Goal: Task Accomplishment & Management: Manage account settings

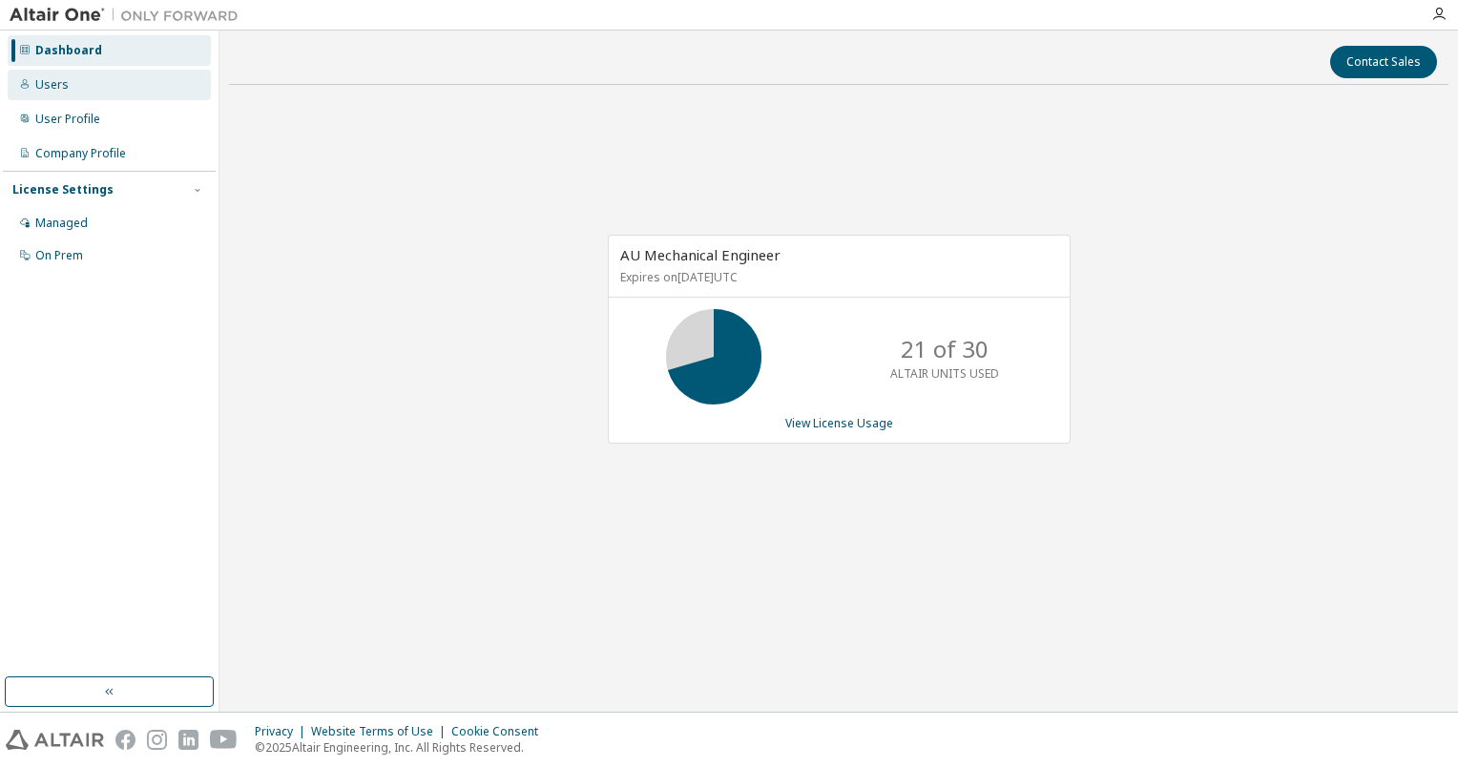
click at [69, 86] on div "Users" at bounding box center [109, 85] width 203 height 31
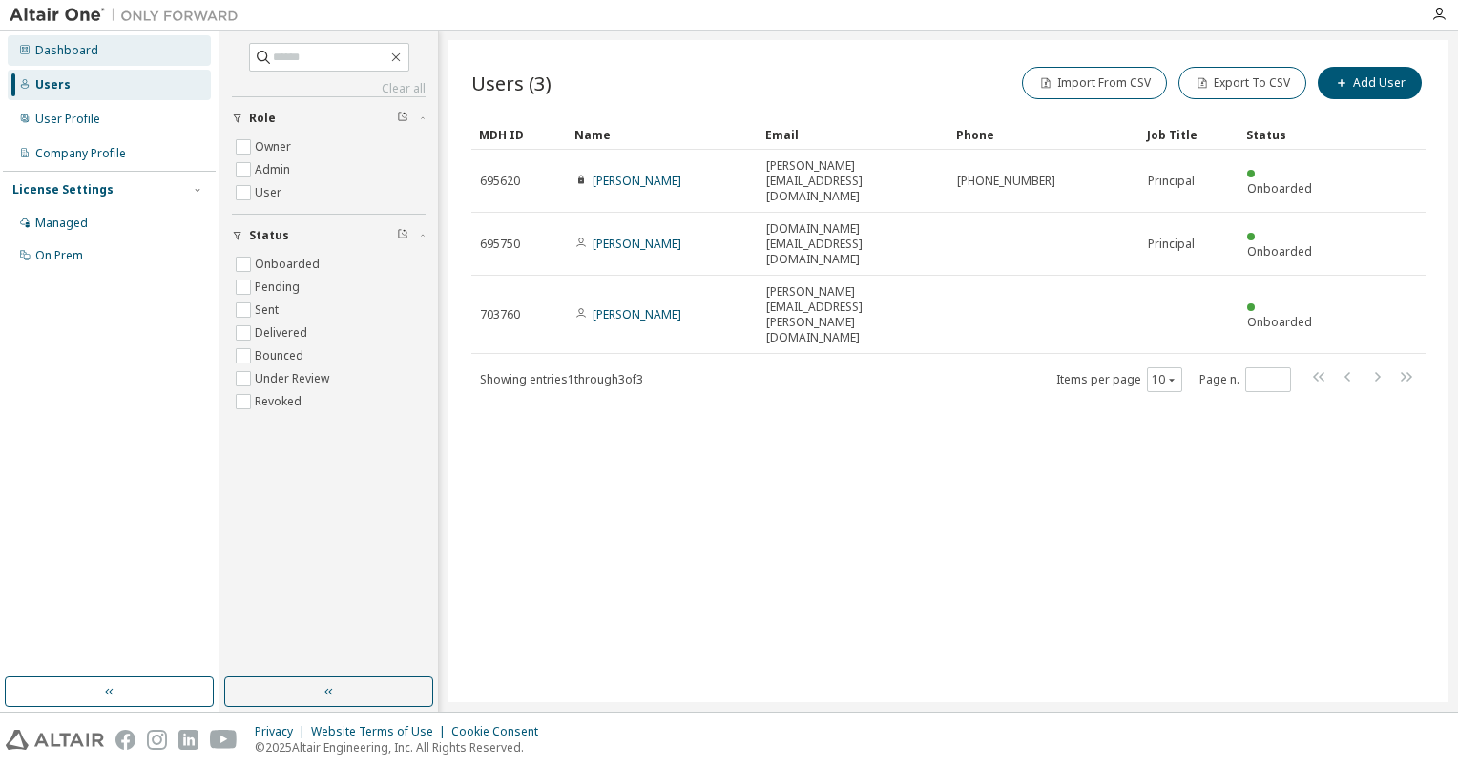
click at [50, 49] on div "Dashboard" at bounding box center [66, 50] width 63 height 15
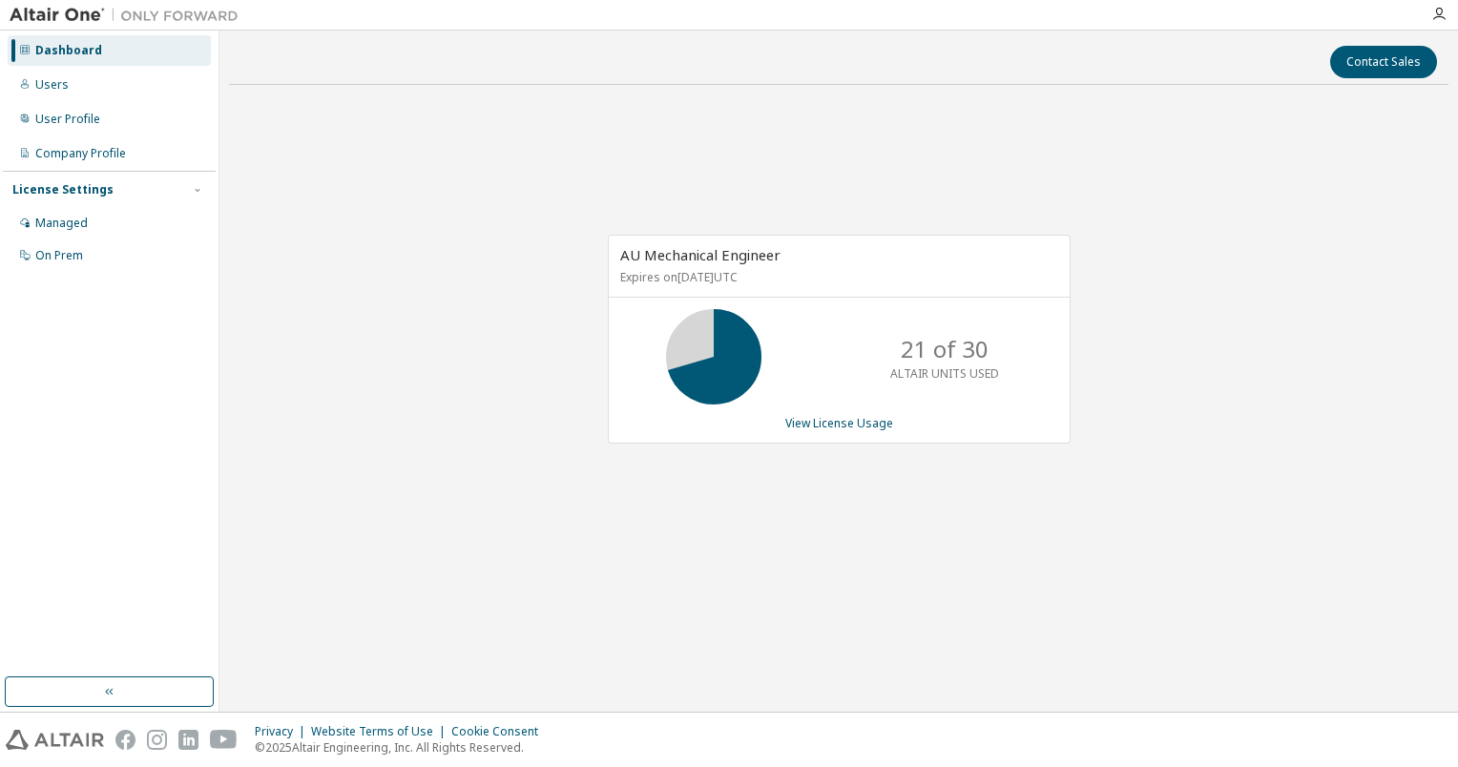
click at [704, 265] on div "AU Mechanical Engineer Expires on [DATE] UTC" at bounding box center [839, 267] width 461 height 62
click at [704, 265] on div "AU Mechanical Engineer Expires on September 22, 2026 UTC" at bounding box center [839, 267] width 461 height 62
click at [321, 102] on div "AU Mechanical Engineer Expires on September 22, 2026 UTC 21 of 30 ALTAIR UNITS …" at bounding box center [838, 349] width 1219 height 499
drag, startPoint x: 906, startPoint y: 351, endPoint x: 987, endPoint y: 351, distance: 81.1
click at [987, 351] on div "21 of 30 ALTAIR UNITS USED" at bounding box center [944, 356] width 153 height 95
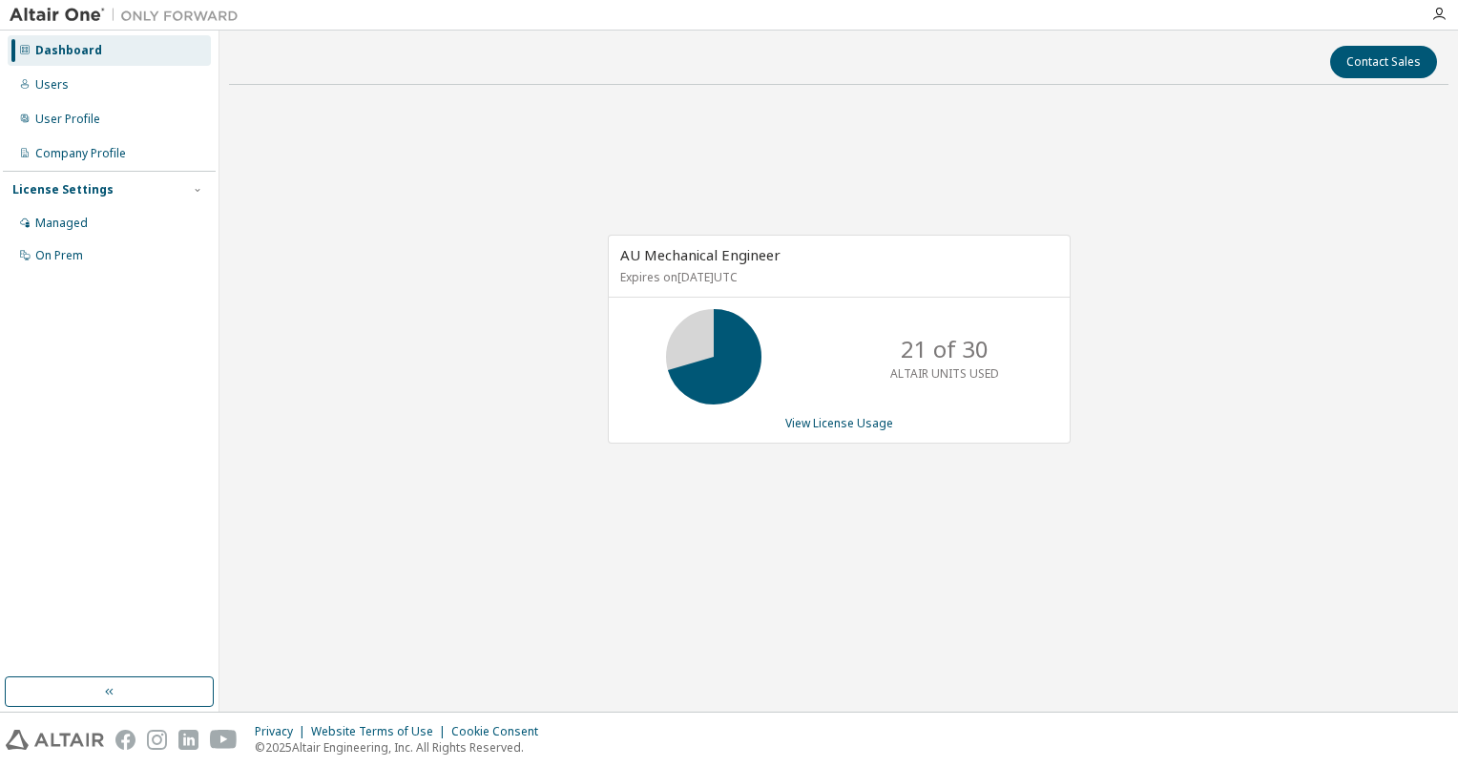
drag, startPoint x: 987, startPoint y: 351, endPoint x: 946, endPoint y: 367, distance: 44.1
click at [946, 367] on p "ALTAIR UNITS USED" at bounding box center [944, 373] width 109 height 16
drag, startPoint x: 904, startPoint y: 347, endPoint x: 922, endPoint y: 347, distance: 18.1
click at [922, 347] on p "21 of 30" at bounding box center [945, 349] width 88 height 32
drag, startPoint x: 922, startPoint y: 347, endPoint x: 987, endPoint y: 347, distance: 64.9
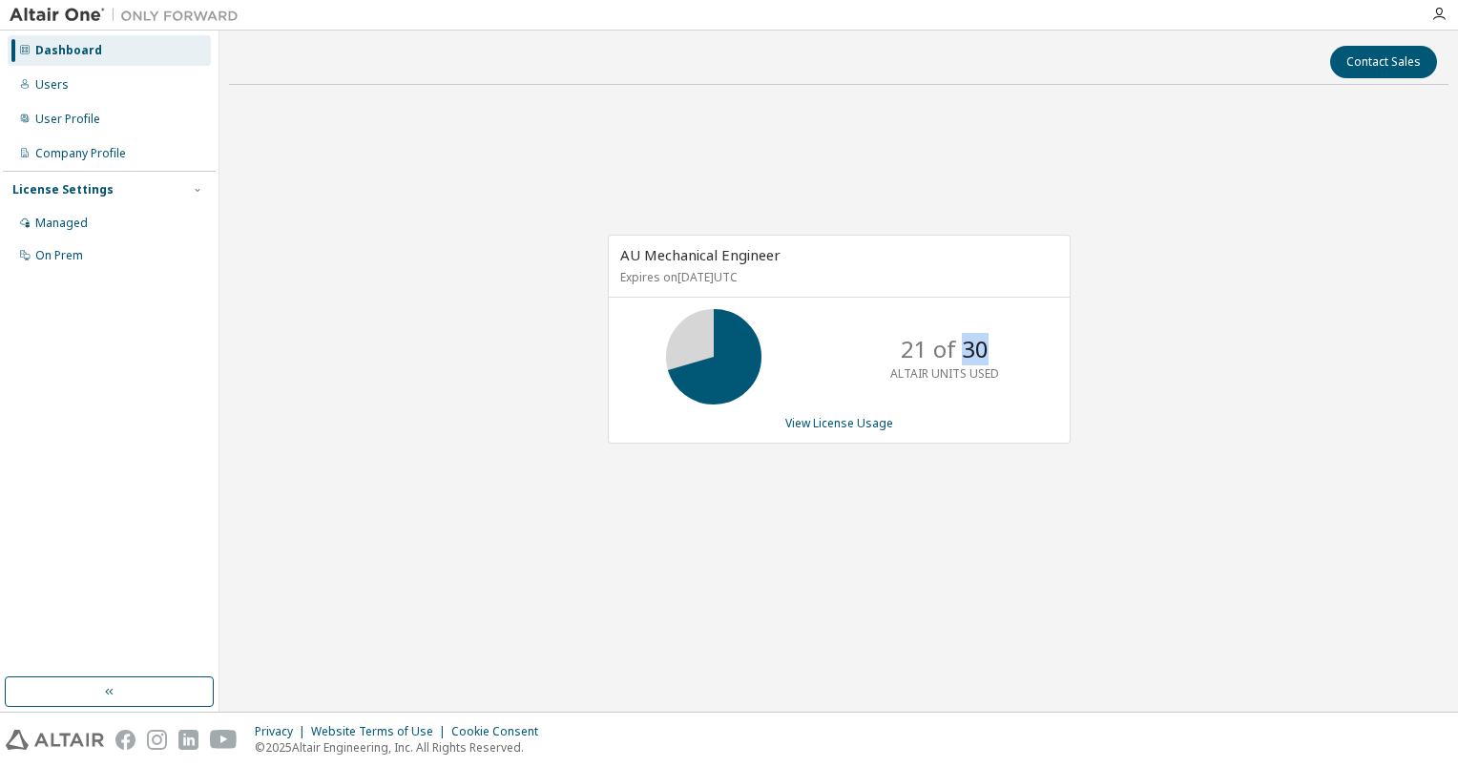
click at [987, 347] on div "21 of 30 ALTAIR UNITS USED" at bounding box center [944, 356] width 153 height 95
drag, startPoint x: 900, startPoint y: 346, endPoint x: 924, endPoint y: 349, distance: 25.0
click at [924, 349] on div "21 of 30 ALTAIR UNITS USED" at bounding box center [944, 356] width 153 height 95
click at [916, 351] on p "21 of 30" at bounding box center [945, 349] width 88 height 32
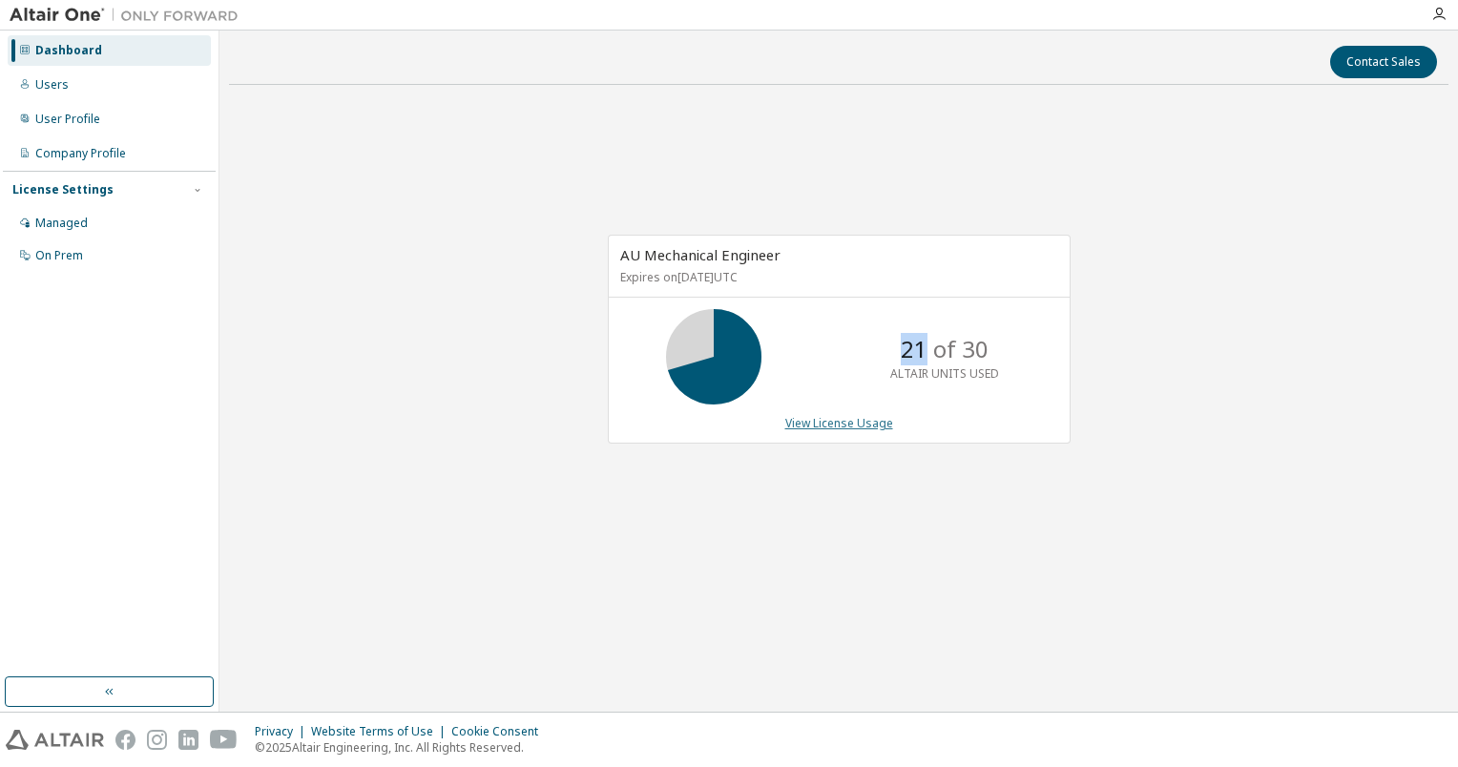
drag, startPoint x: 916, startPoint y: 351, endPoint x: 838, endPoint y: 424, distance: 106.7
click at [838, 424] on link "View License Usage" at bounding box center [839, 423] width 108 height 16
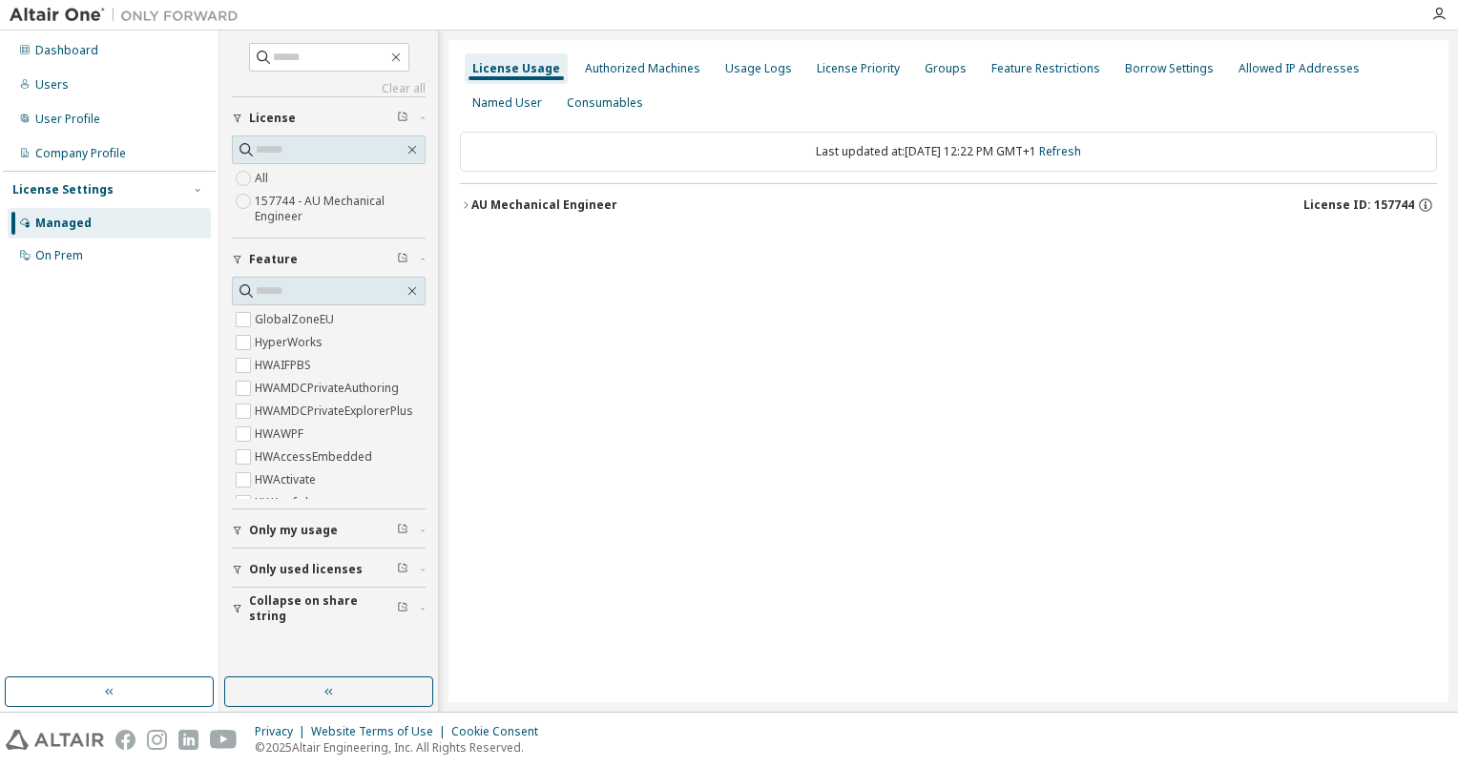
click at [462, 205] on icon "button" at bounding box center [465, 204] width 11 height 11
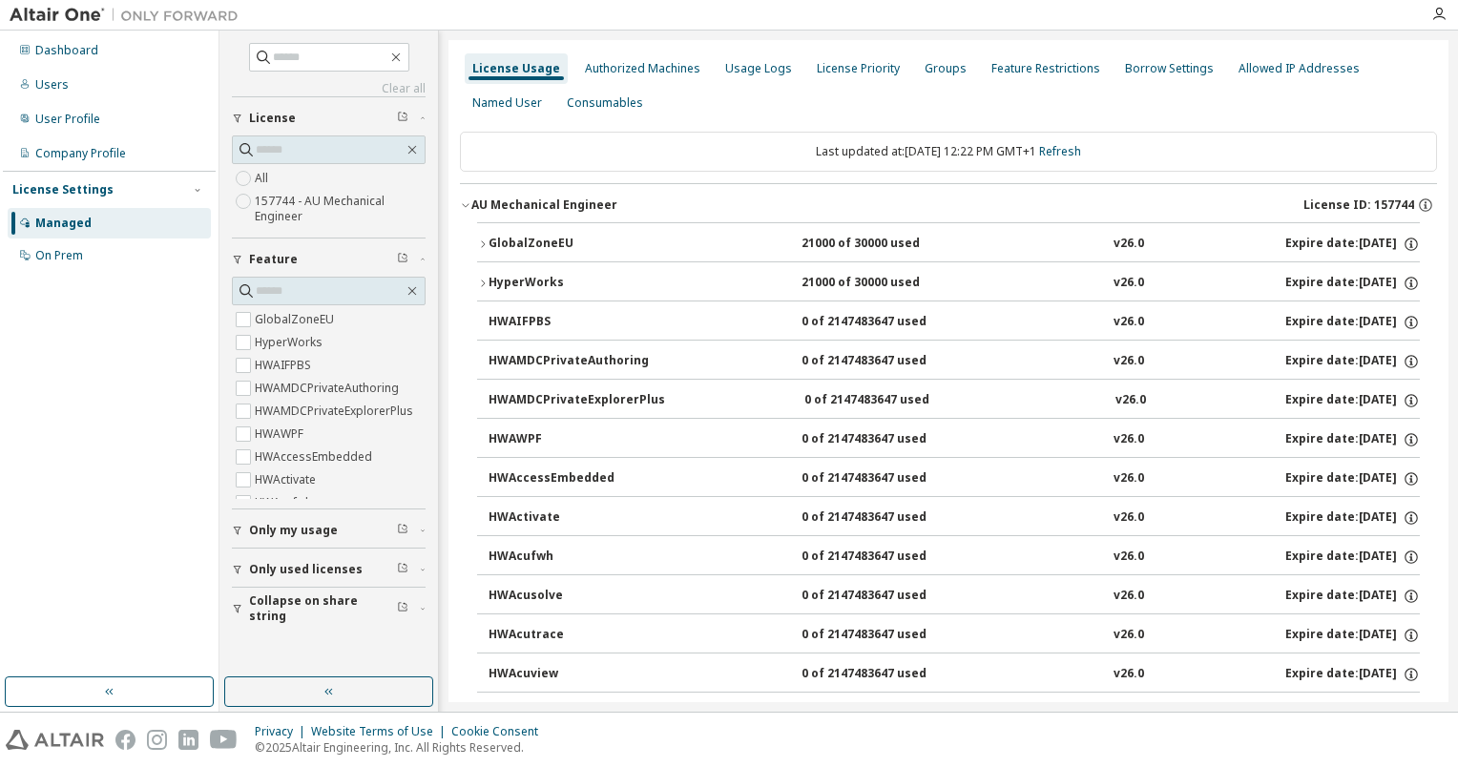
click at [481, 284] on icon "button" at bounding box center [482, 283] width 11 height 11
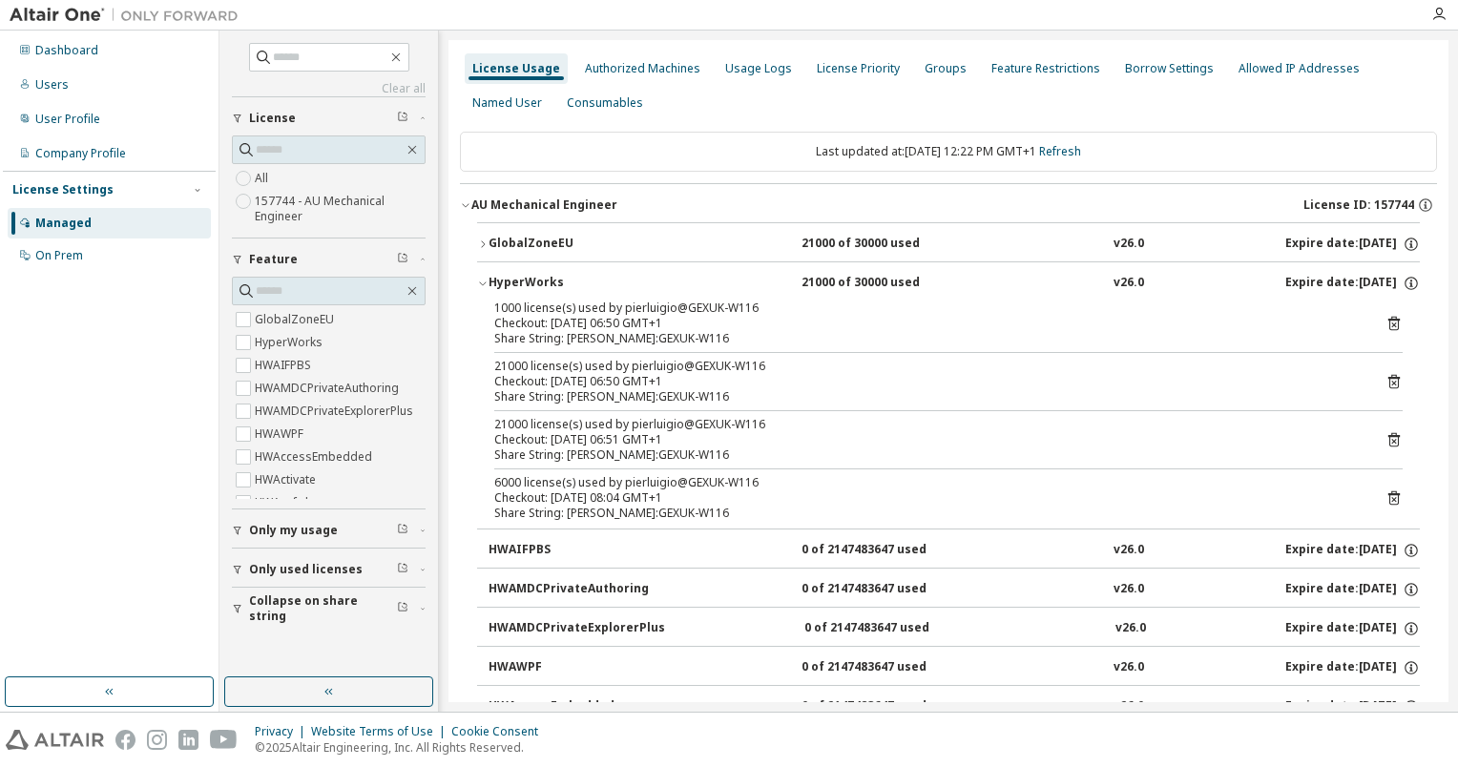
click at [486, 282] on icon "button" at bounding box center [482, 283] width 11 height 11
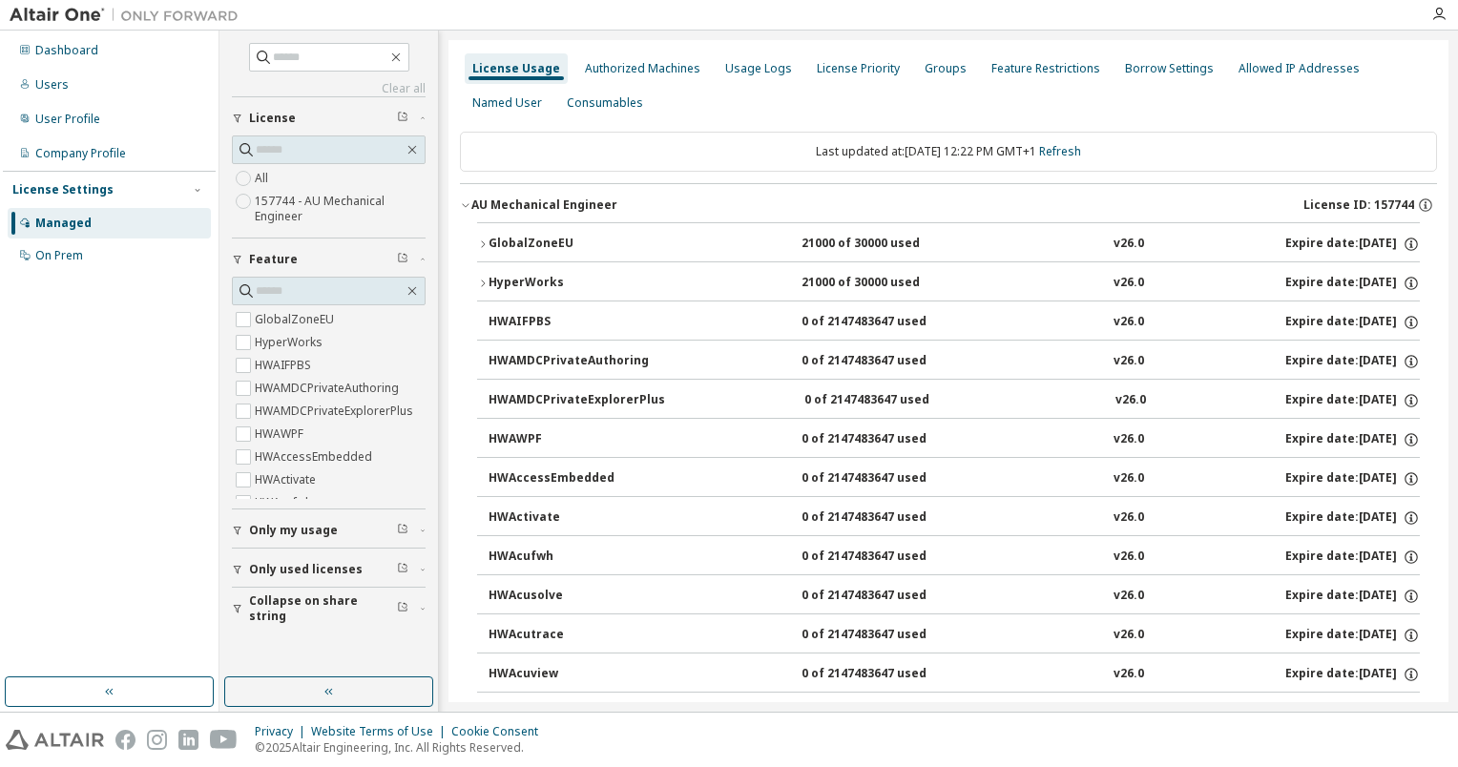
click at [268, 205] on label "157744 - AU Mechanical Engineer" at bounding box center [340, 209] width 171 height 38
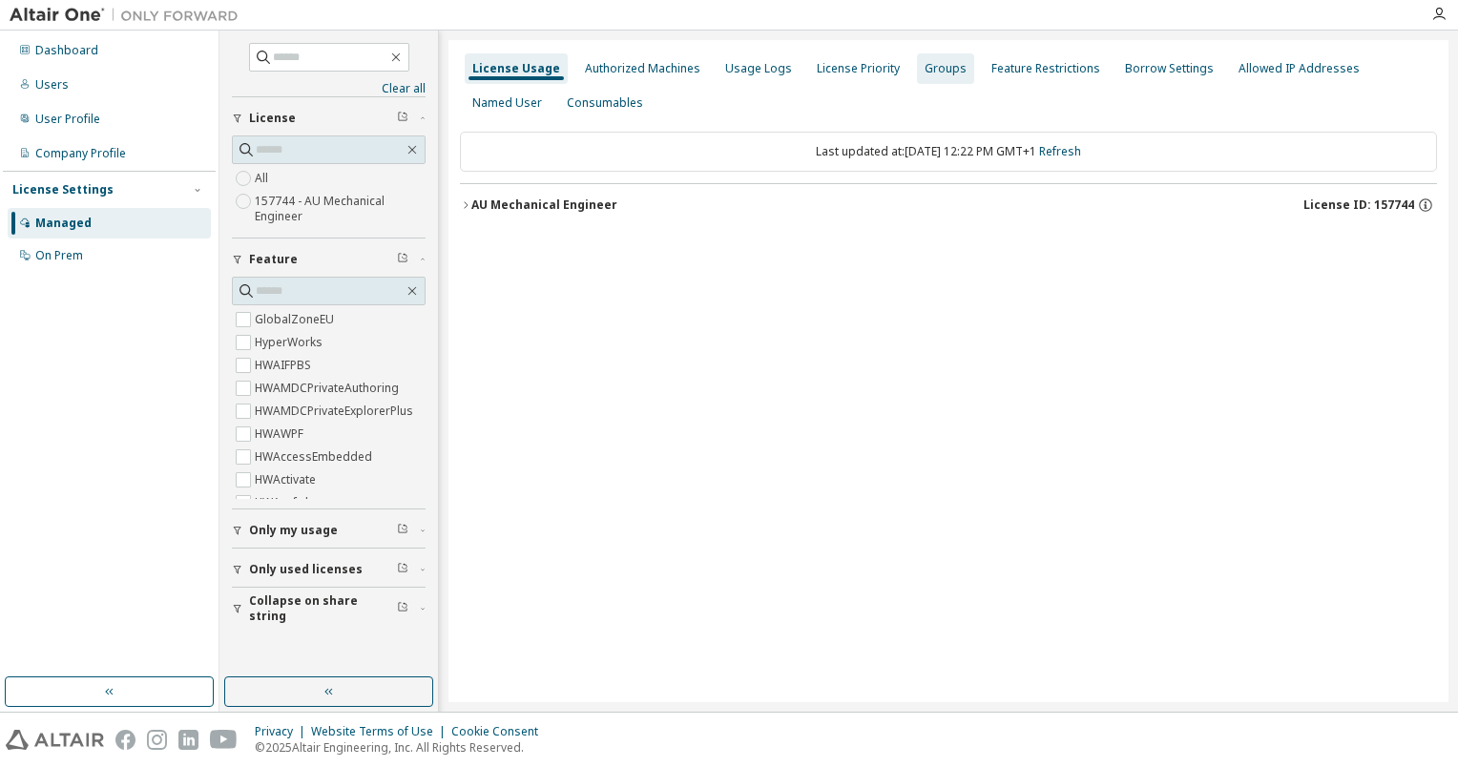
click at [924, 68] on div "Groups" at bounding box center [945, 68] width 42 height 15
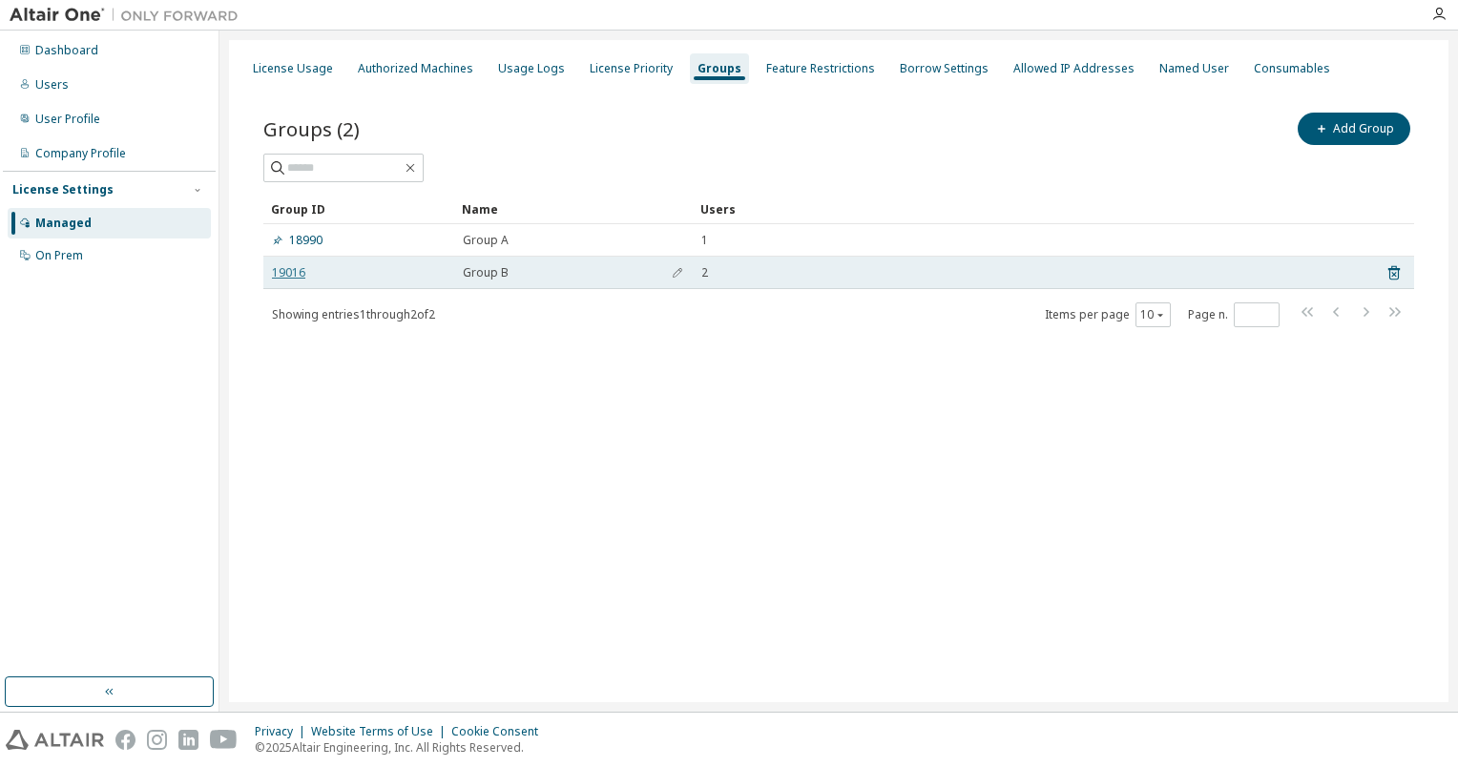
click at [287, 271] on link "19016" at bounding box center [288, 272] width 33 height 15
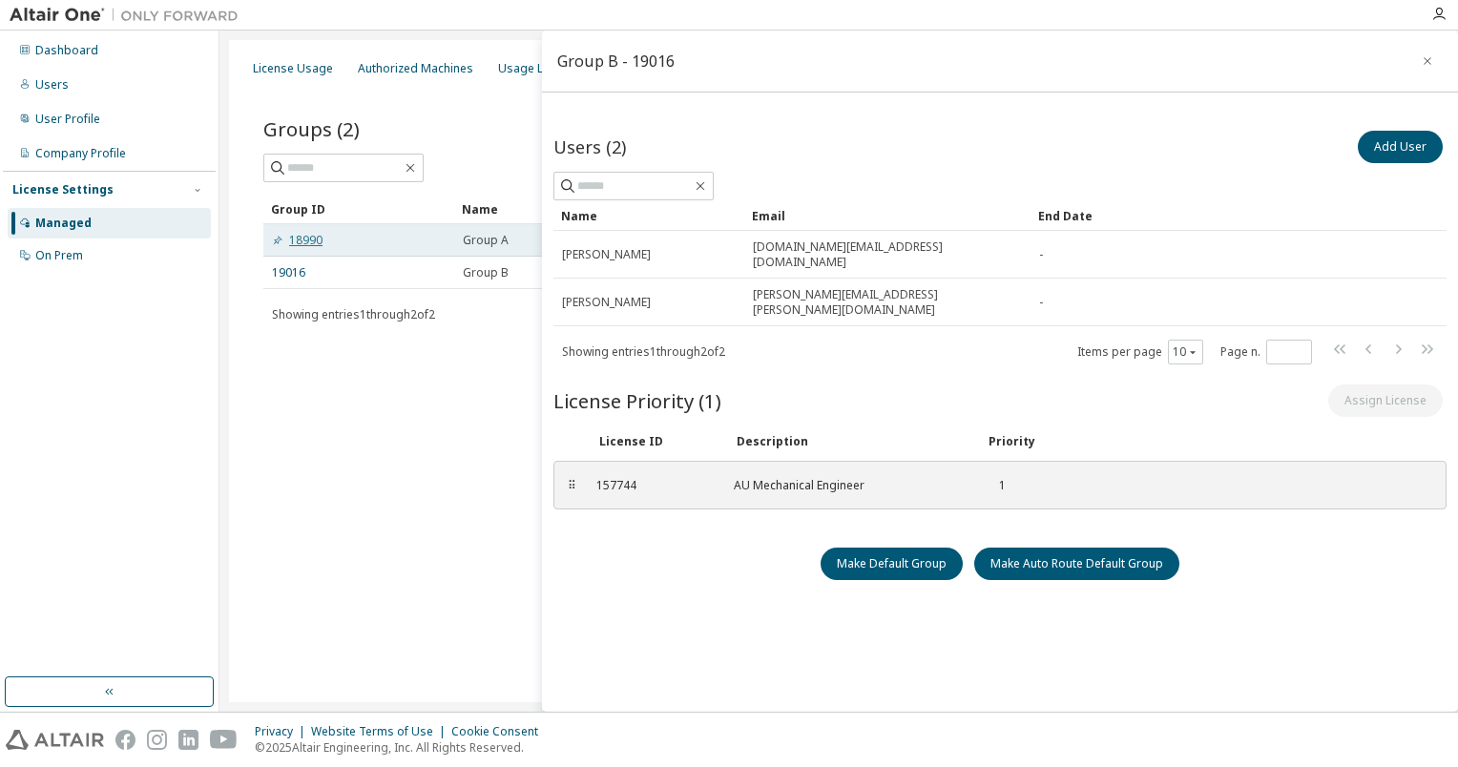
click at [302, 240] on link "18990" at bounding box center [297, 240] width 51 height 15
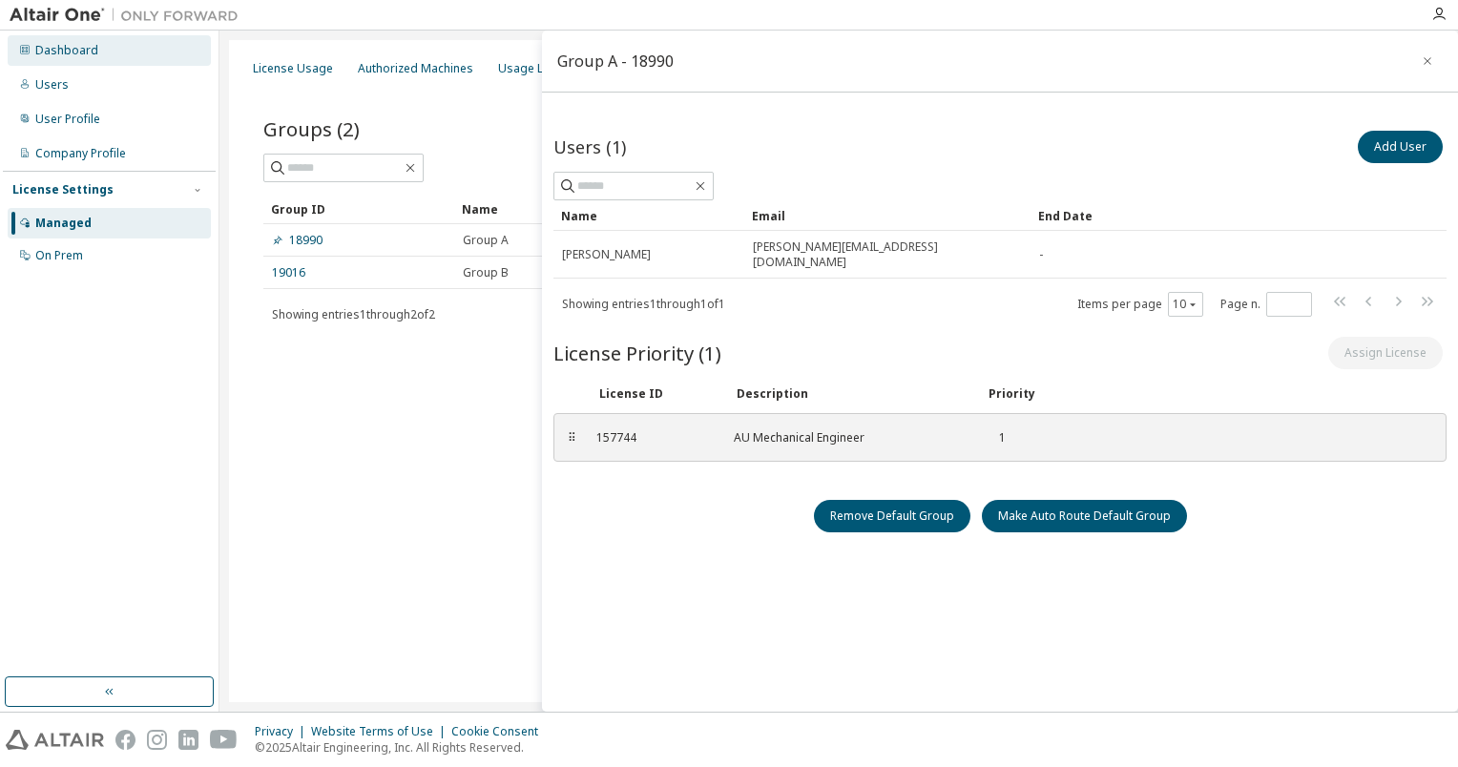
click at [54, 57] on div "Dashboard" at bounding box center [66, 50] width 63 height 15
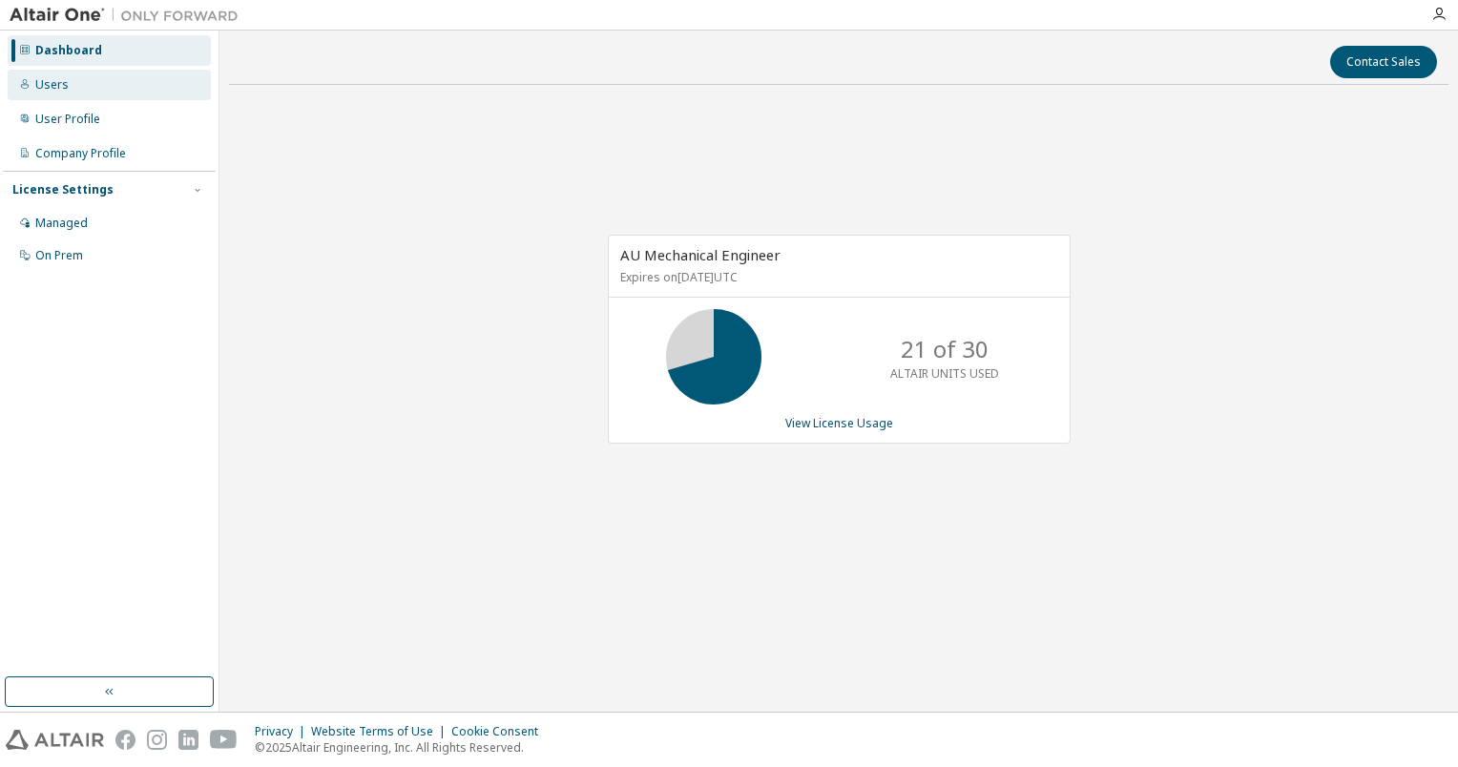
click at [43, 81] on div "Users" at bounding box center [51, 84] width 33 height 15
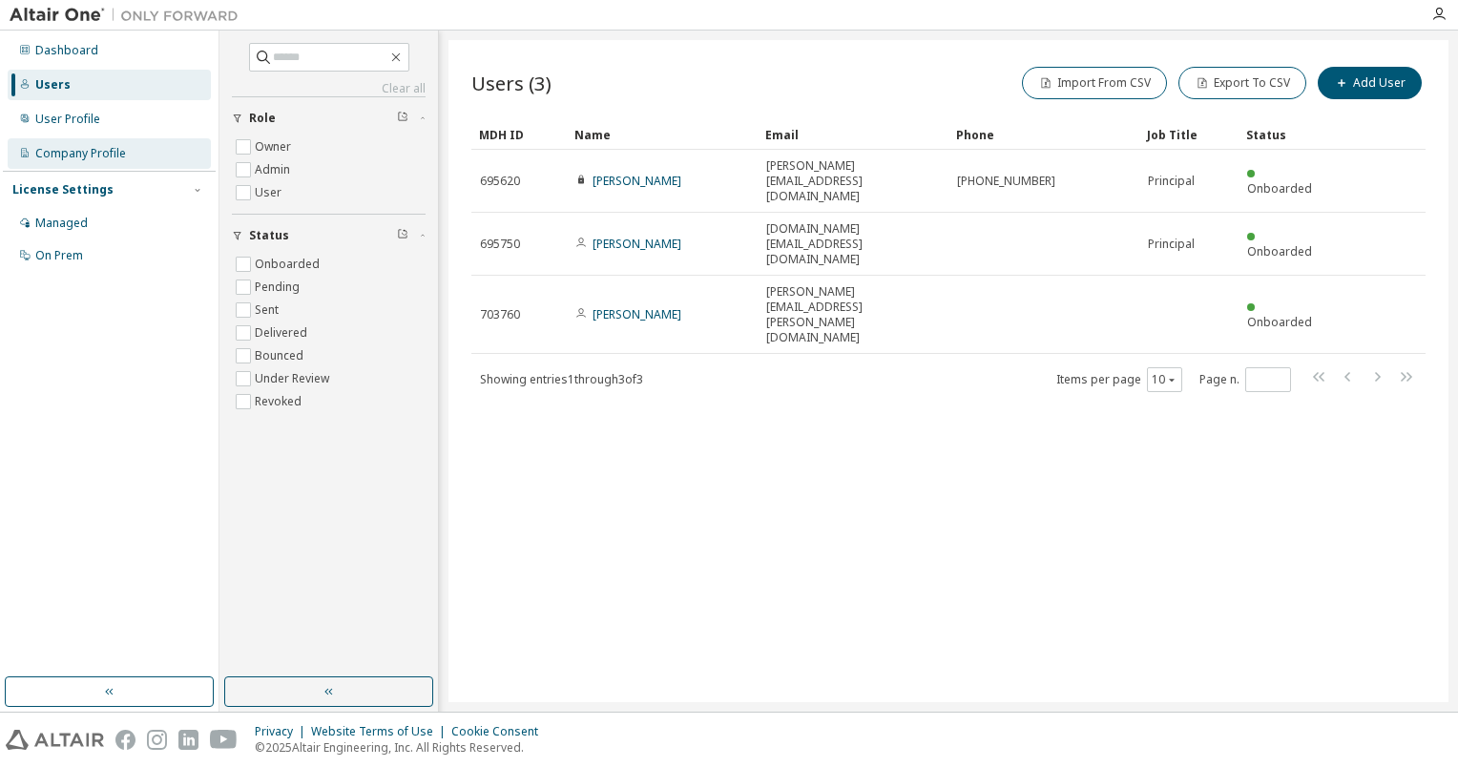
click at [66, 151] on div "Company Profile" at bounding box center [80, 153] width 91 height 15
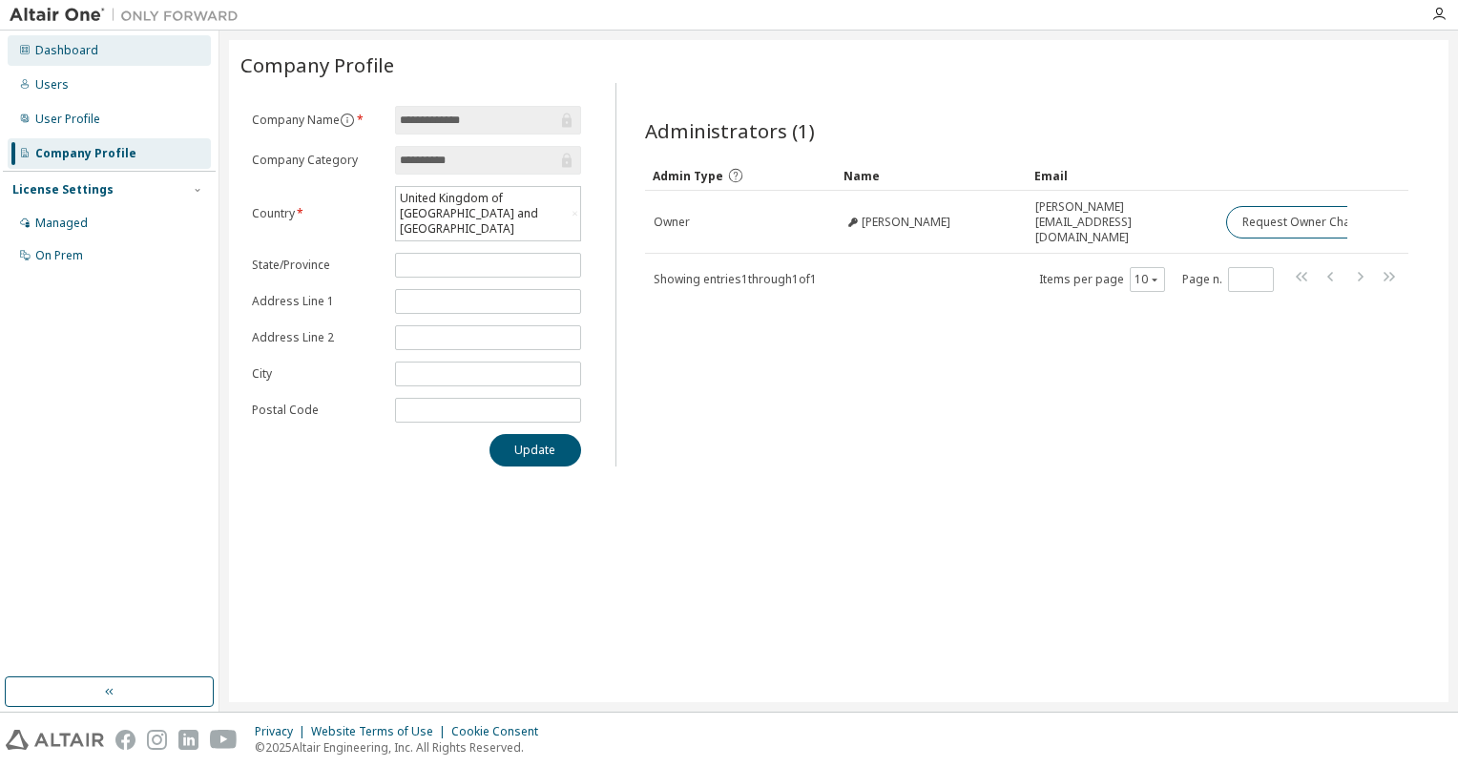
click at [64, 57] on div "Dashboard" at bounding box center [66, 50] width 63 height 15
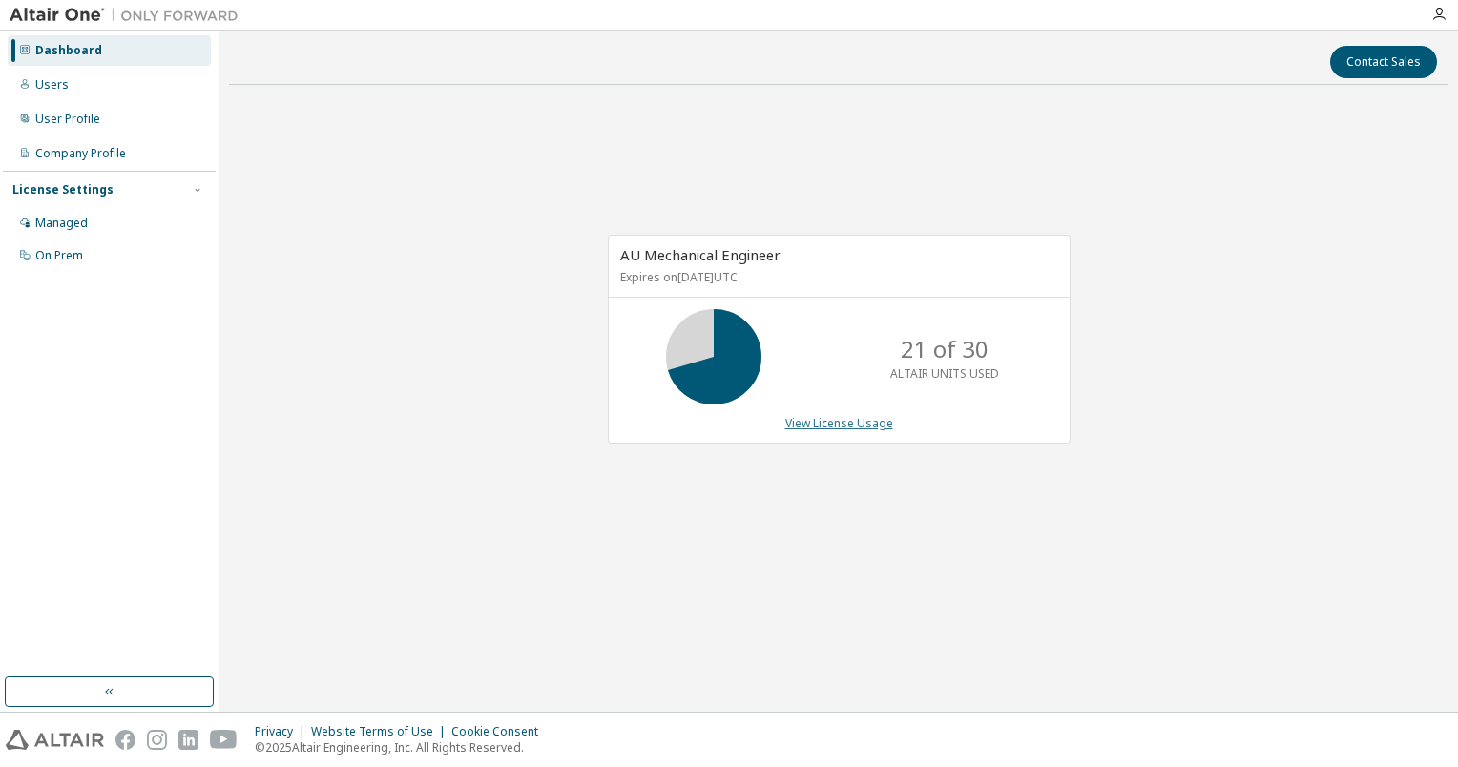
click at [809, 421] on link "View License Usage" at bounding box center [839, 423] width 108 height 16
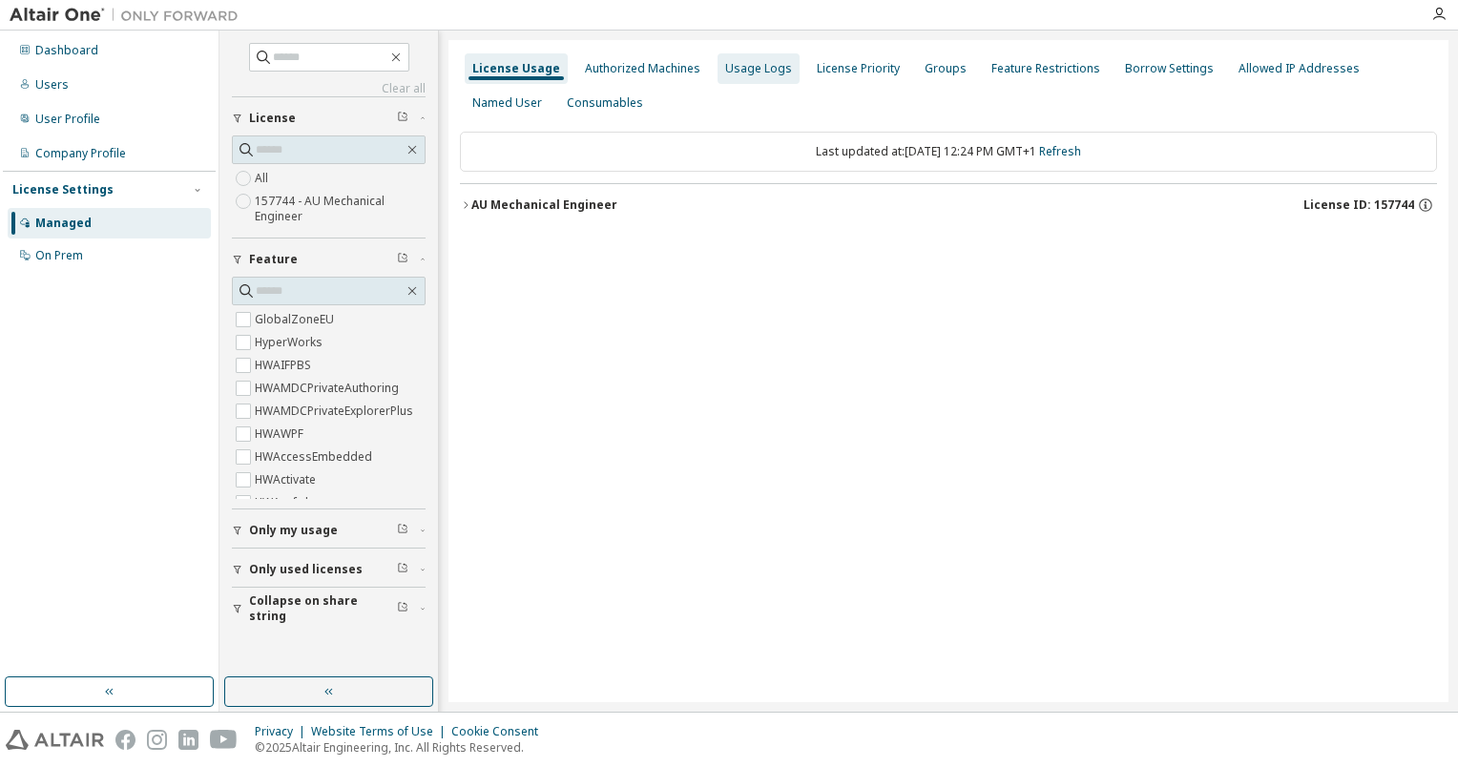
click at [740, 67] on div "Usage Logs" at bounding box center [758, 68] width 67 height 15
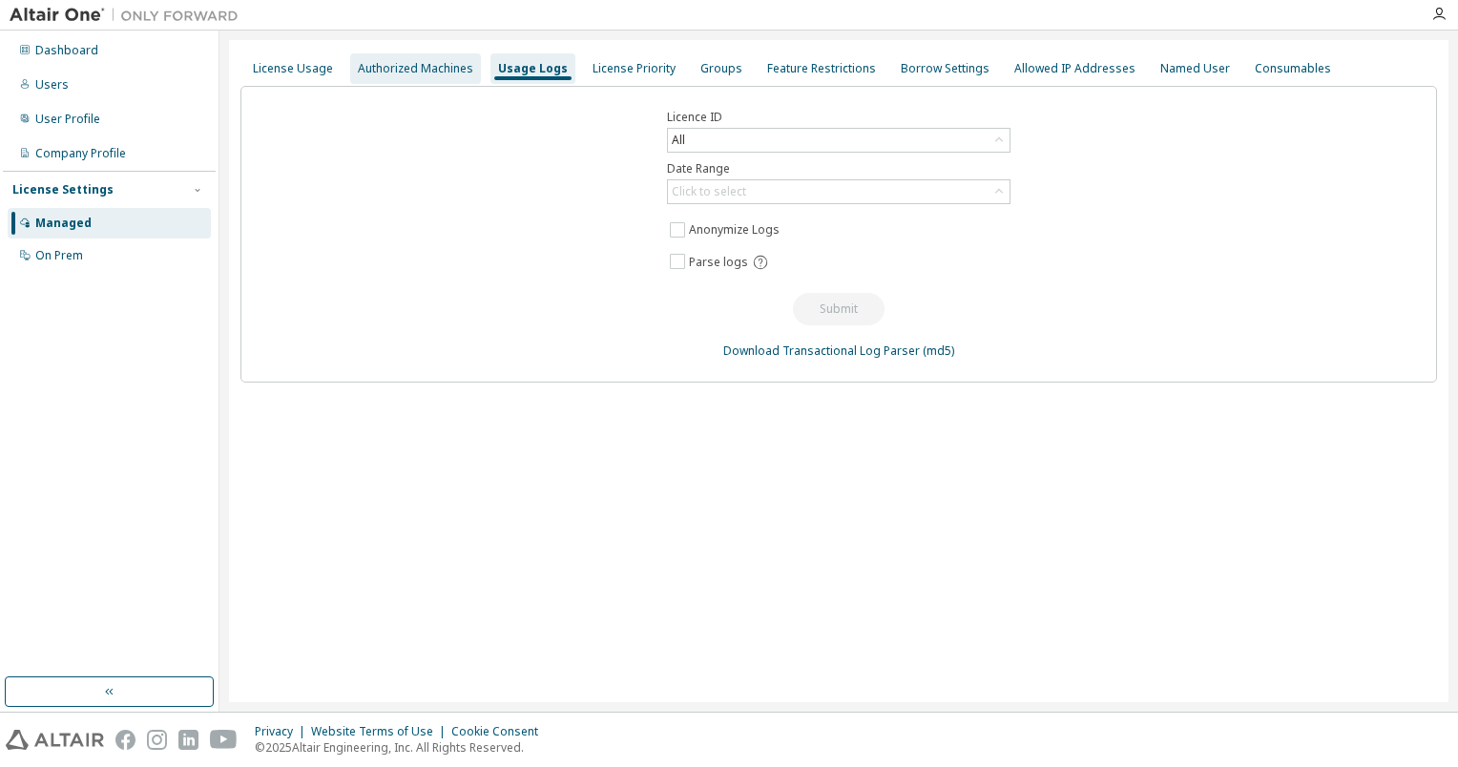
click at [404, 72] on div "Authorized Machines" at bounding box center [415, 68] width 115 height 15
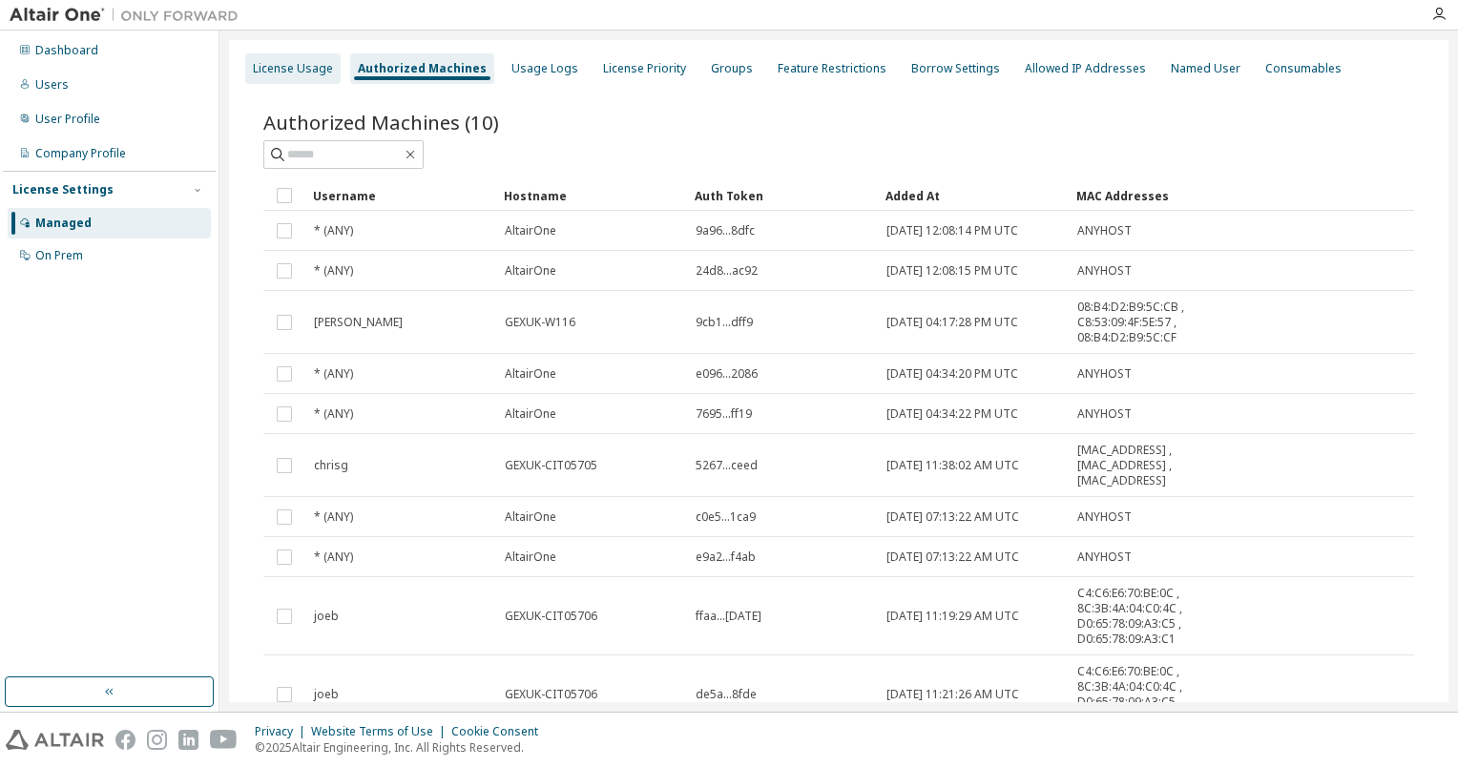
click at [267, 66] on div "License Usage" at bounding box center [293, 68] width 80 height 15
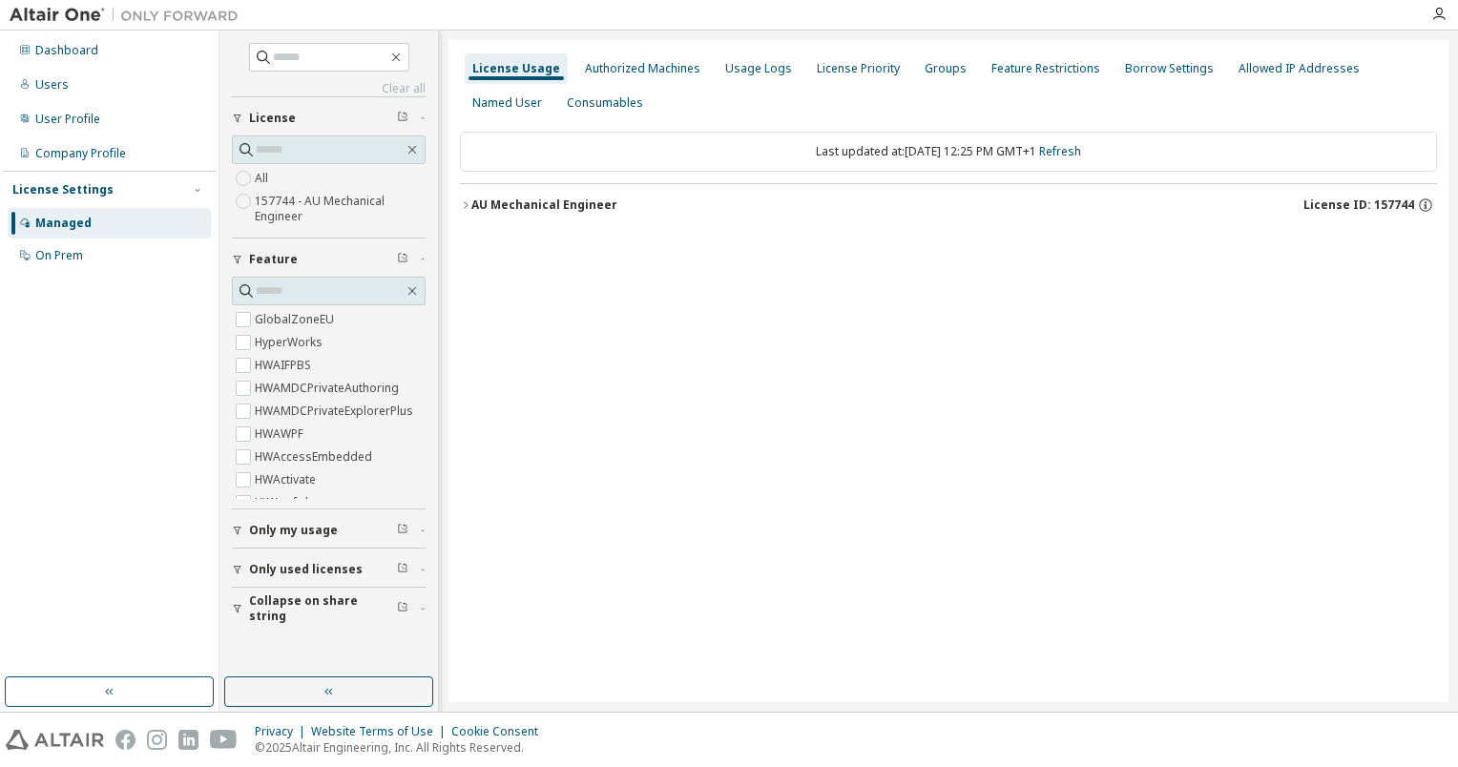
click at [466, 204] on icon "button" at bounding box center [466, 204] width 4 height 7
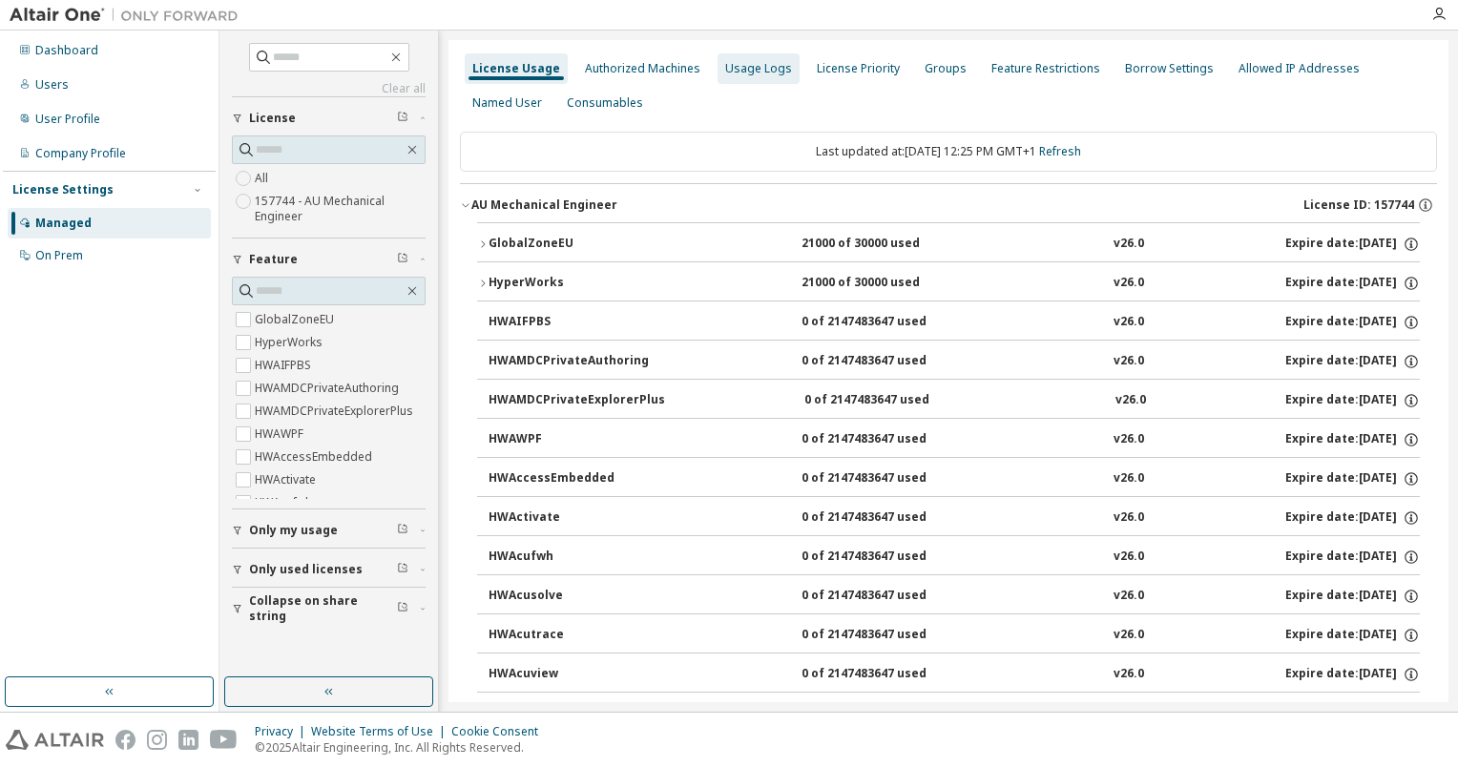
click at [725, 75] on div "Usage Logs" at bounding box center [758, 68] width 67 height 15
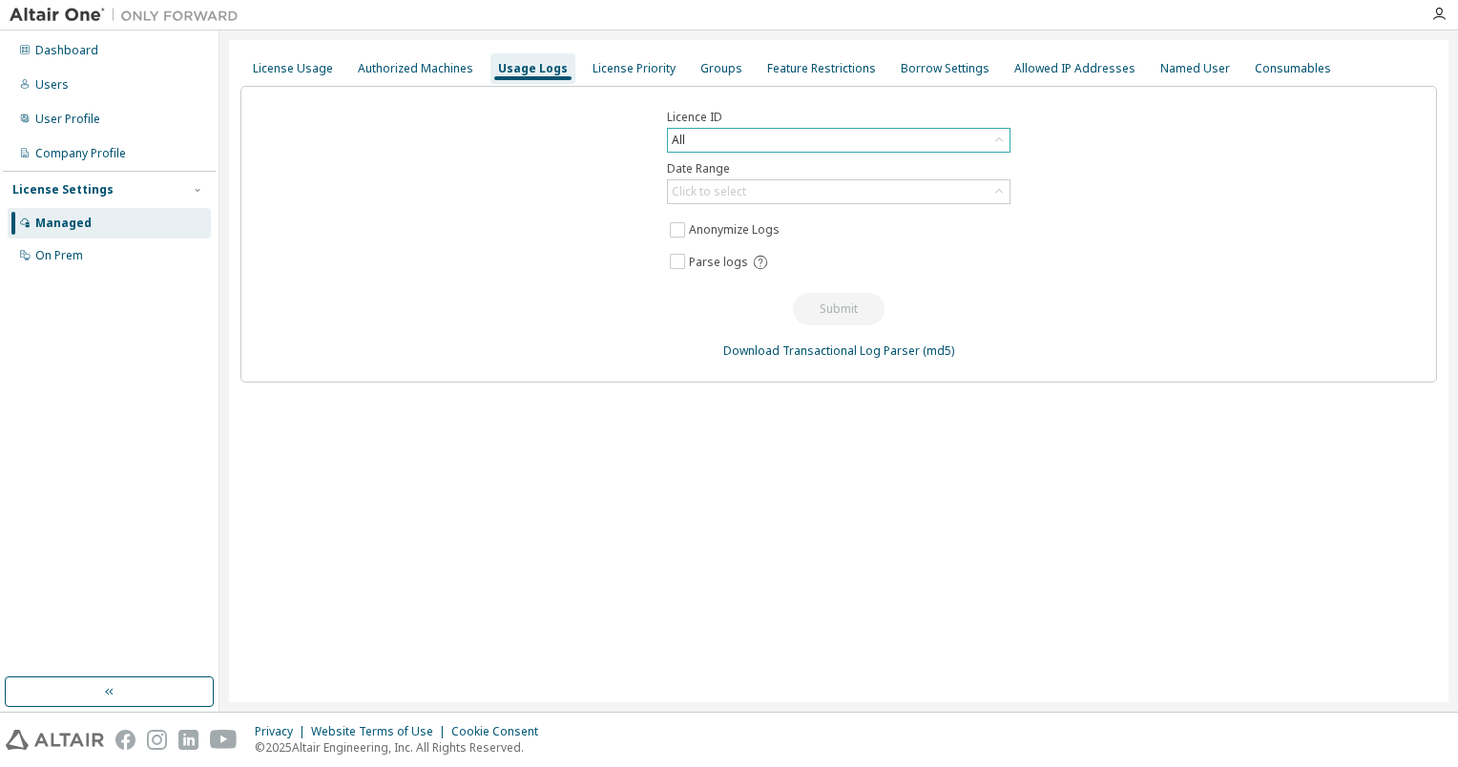
click at [740, 138] on div "All" at bounding box center [839, 140] width 342 height 23
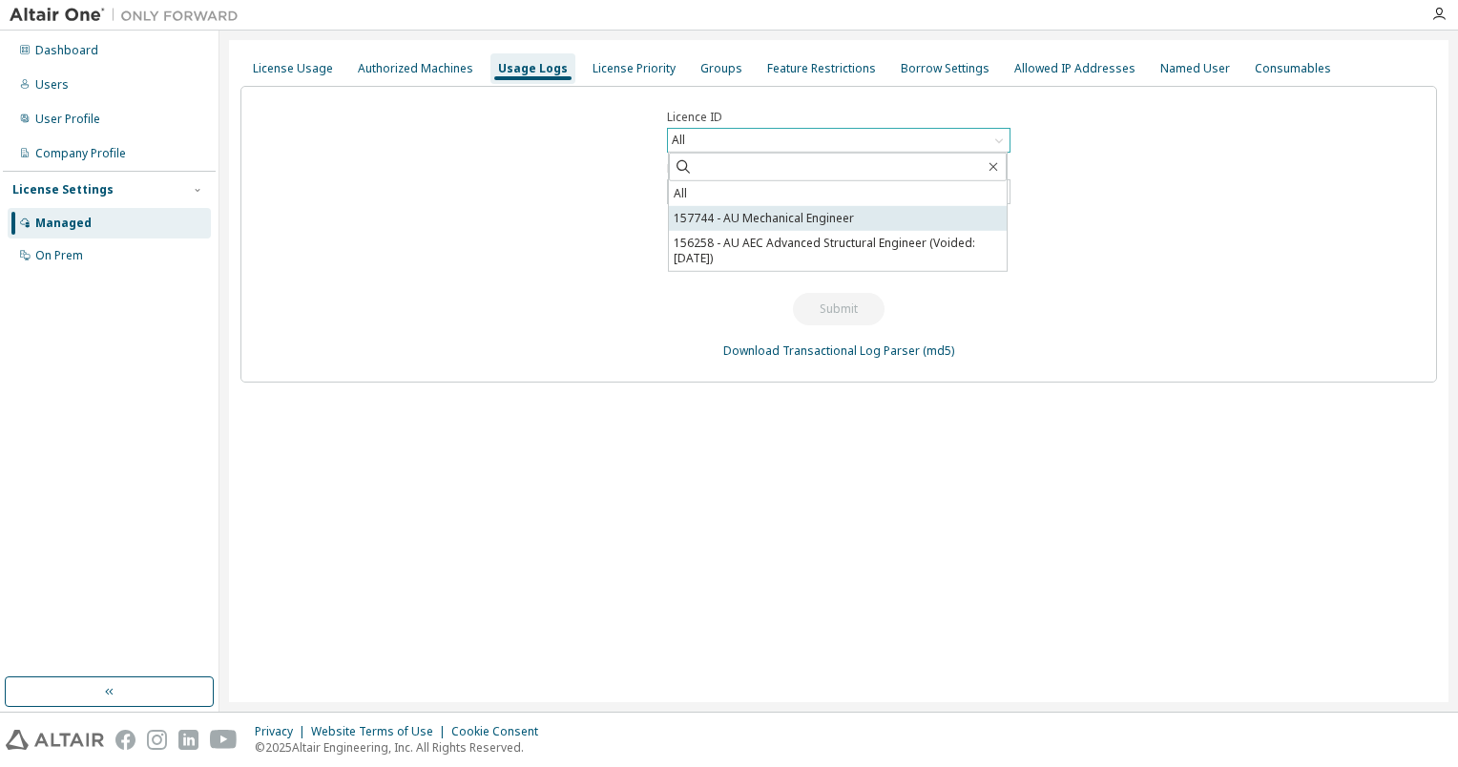
click at [764, 214] on li "157744 - AU Mechanical Engineer" at bounding box center [838, 218] width 338 height 25
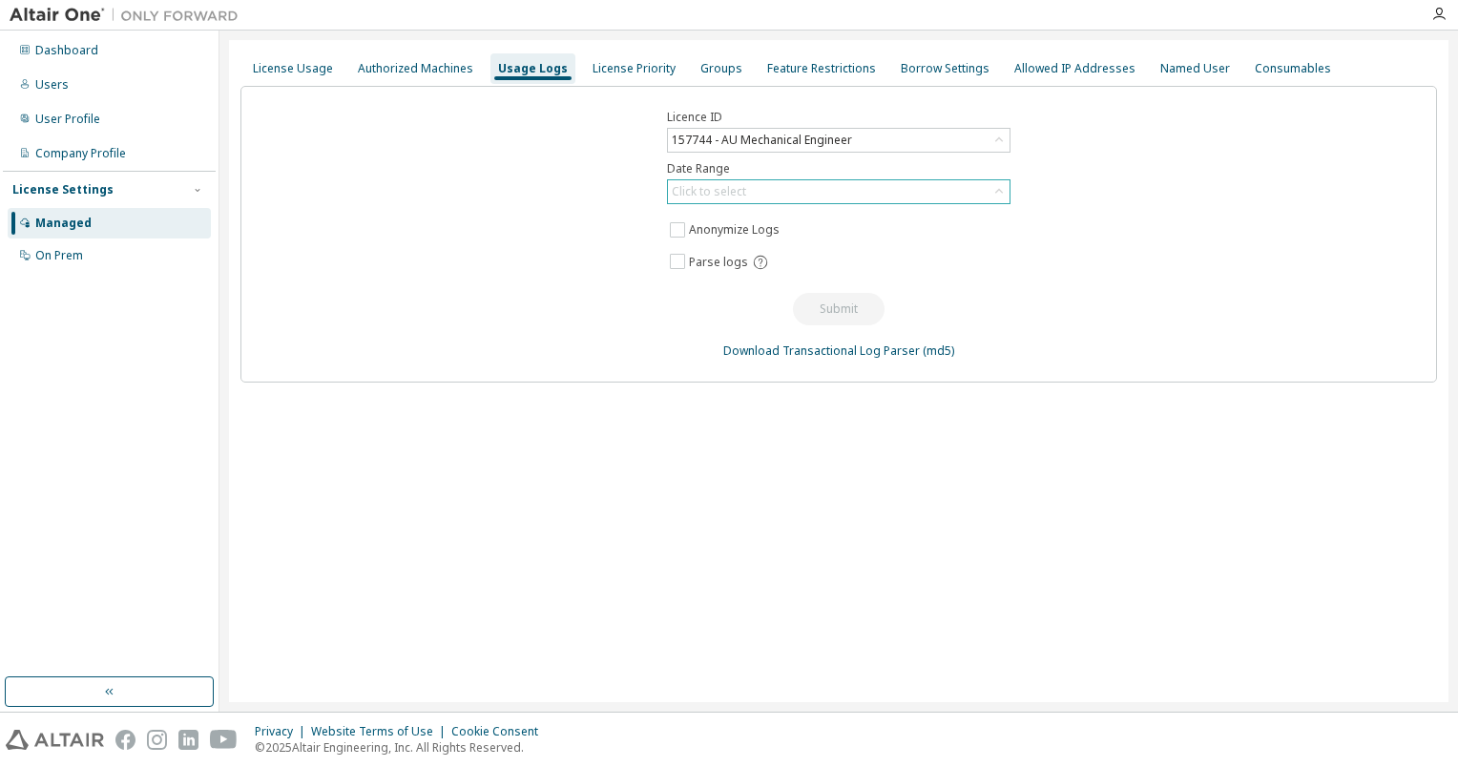
click at [758, 200] on div "Click to select" at bounding box center [839, 191] width 342 height 23
click at [743, 242] on li "Last 30 days" at bounding box center [838, 244] width 338 height 25
click at [846, 320] on button "Submit" at bounding box center [839, 309] width 92 height 32
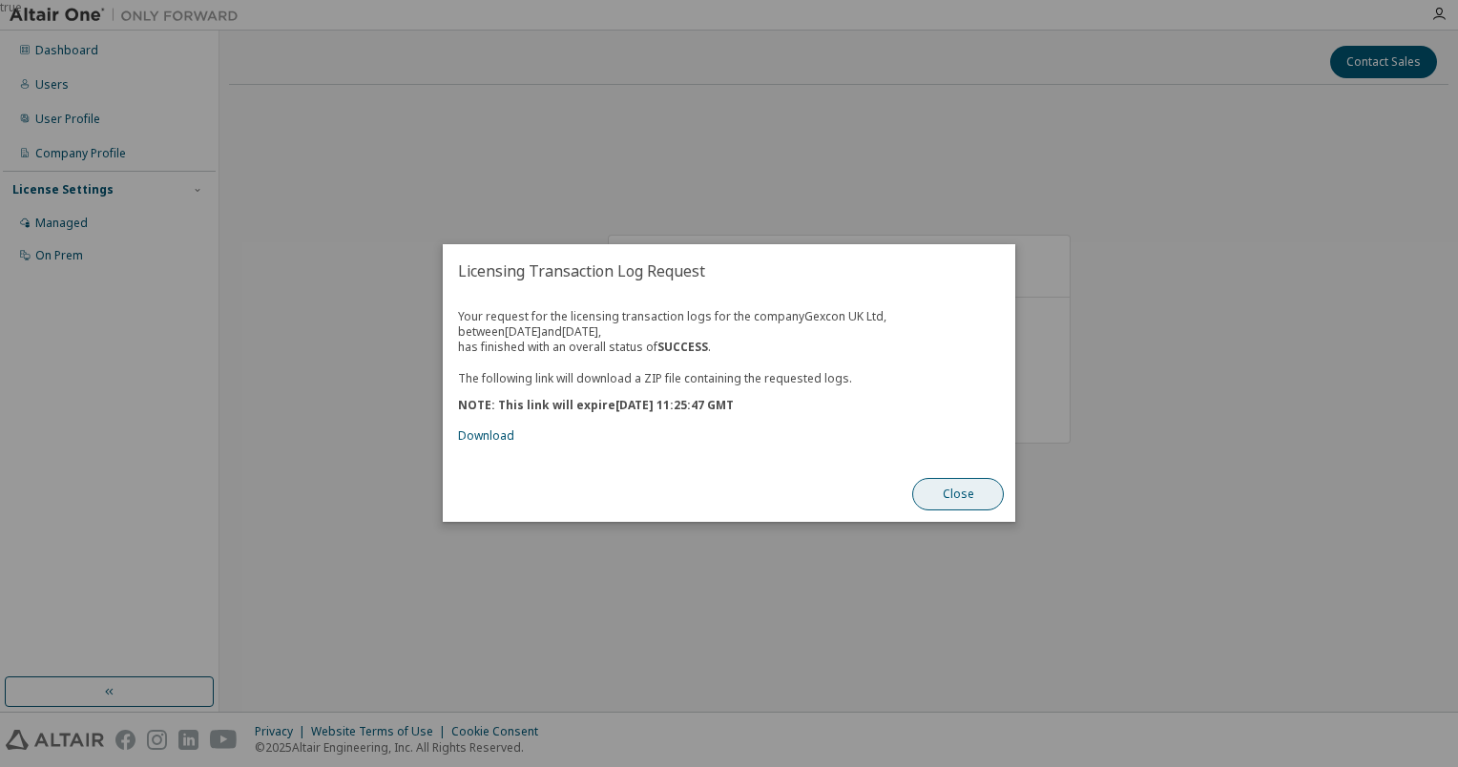
click at [950, 496] on button "Close" at bounding box center [958, 495] width 92 height 32
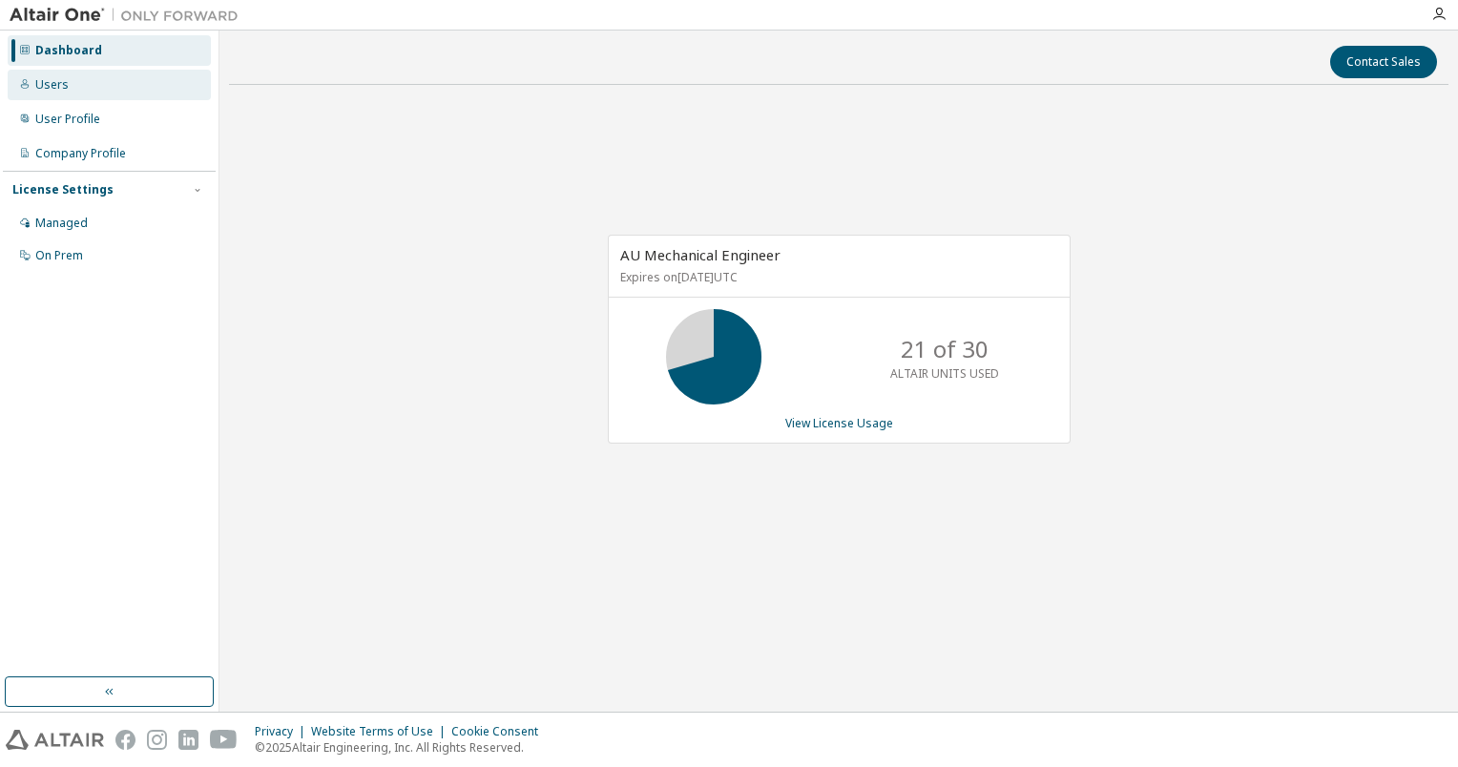
click at [31, 87] on div "Users" at bounding box center [109, 85] width 203 height 31
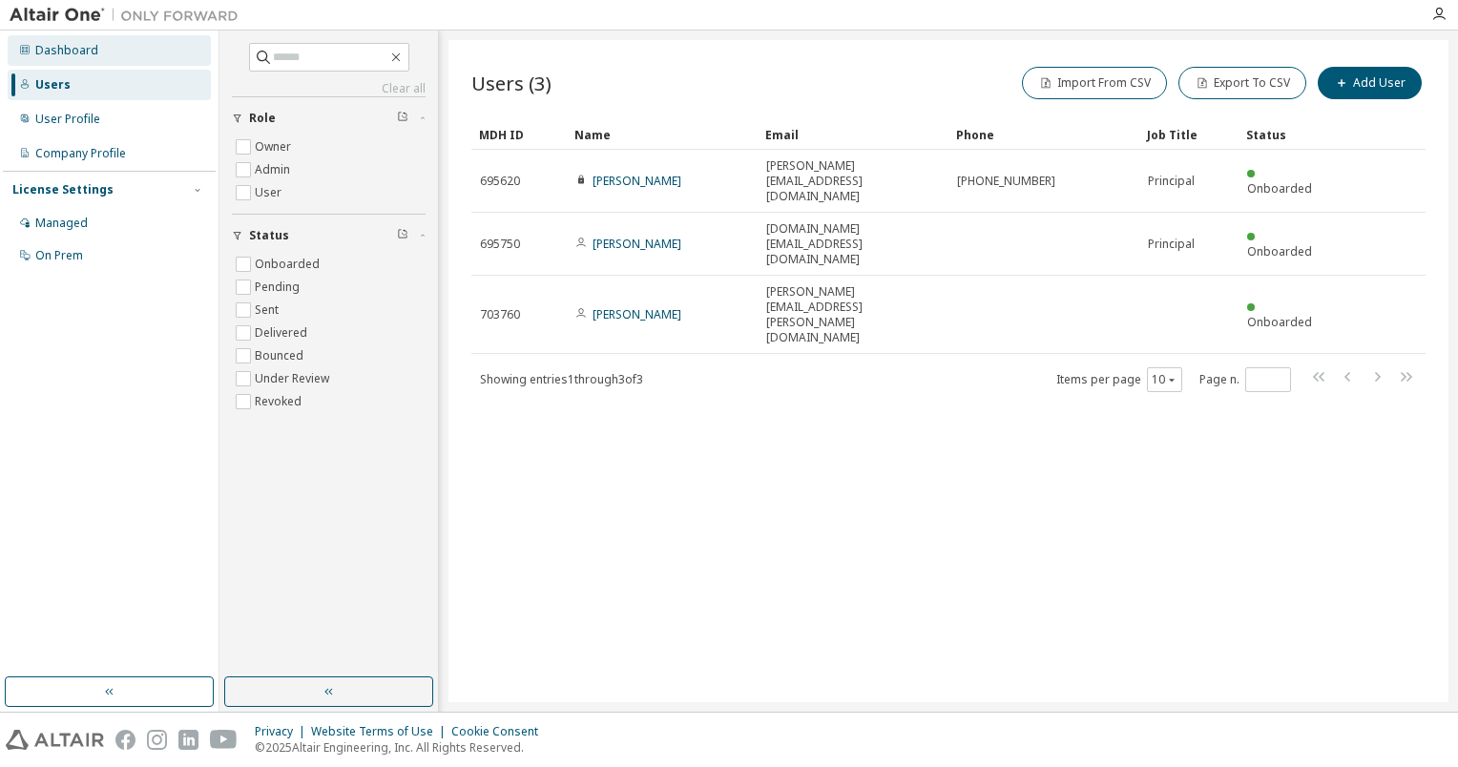
click at [69, 43] on div "Dashboard" at bounding box center [66, 50] width 63 height 15
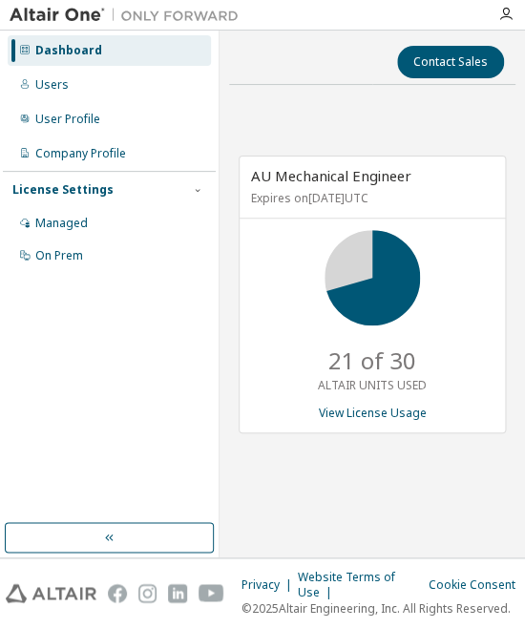
click at [523, 22] on div at bounding box center [506, 14] width 38 height 29
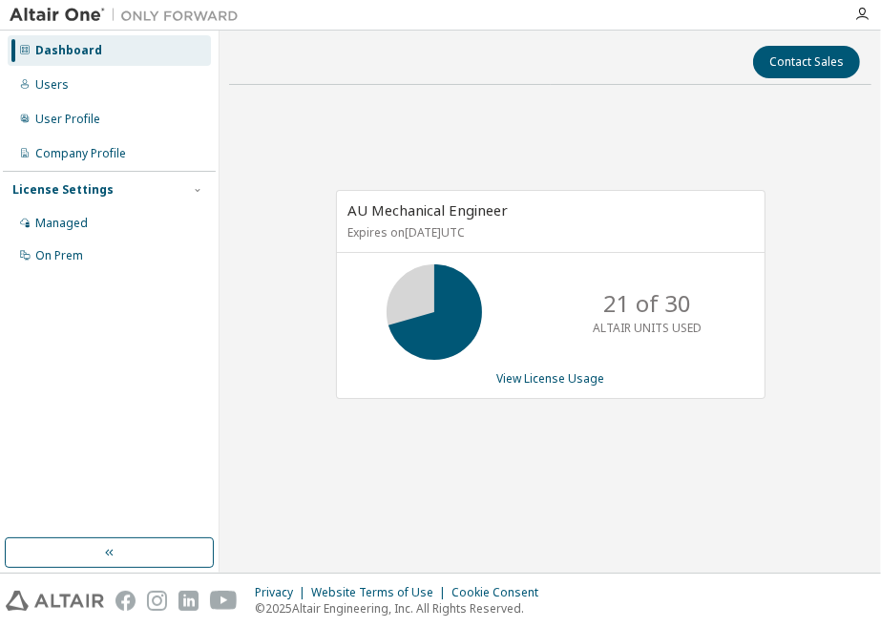
click at [427, 314] on icon at bounding box center [434, 312] width 48 height 48
drag, startPoint x: 427, startPoint y: 314, endPoint x: 448, endPoint y: 342, distance: 34.7
click at [448, 336] on icon at bounding box center [434, 312] width 48 height 48
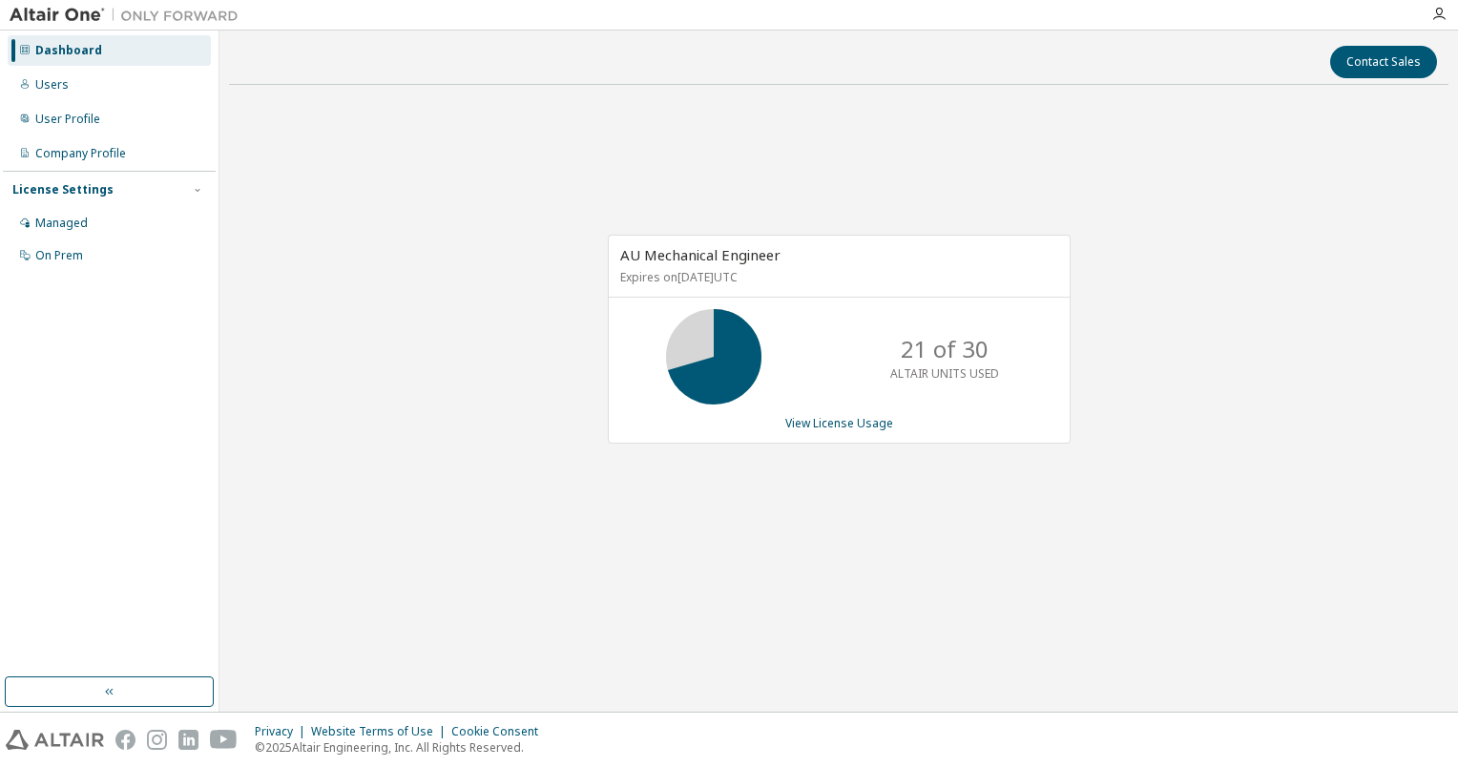
click at [665, 336] on icon at bounding box center [713, 356] width 114 height 95
click at [721, 360] on icon at bounding box center [714, 357] width 48 height 48
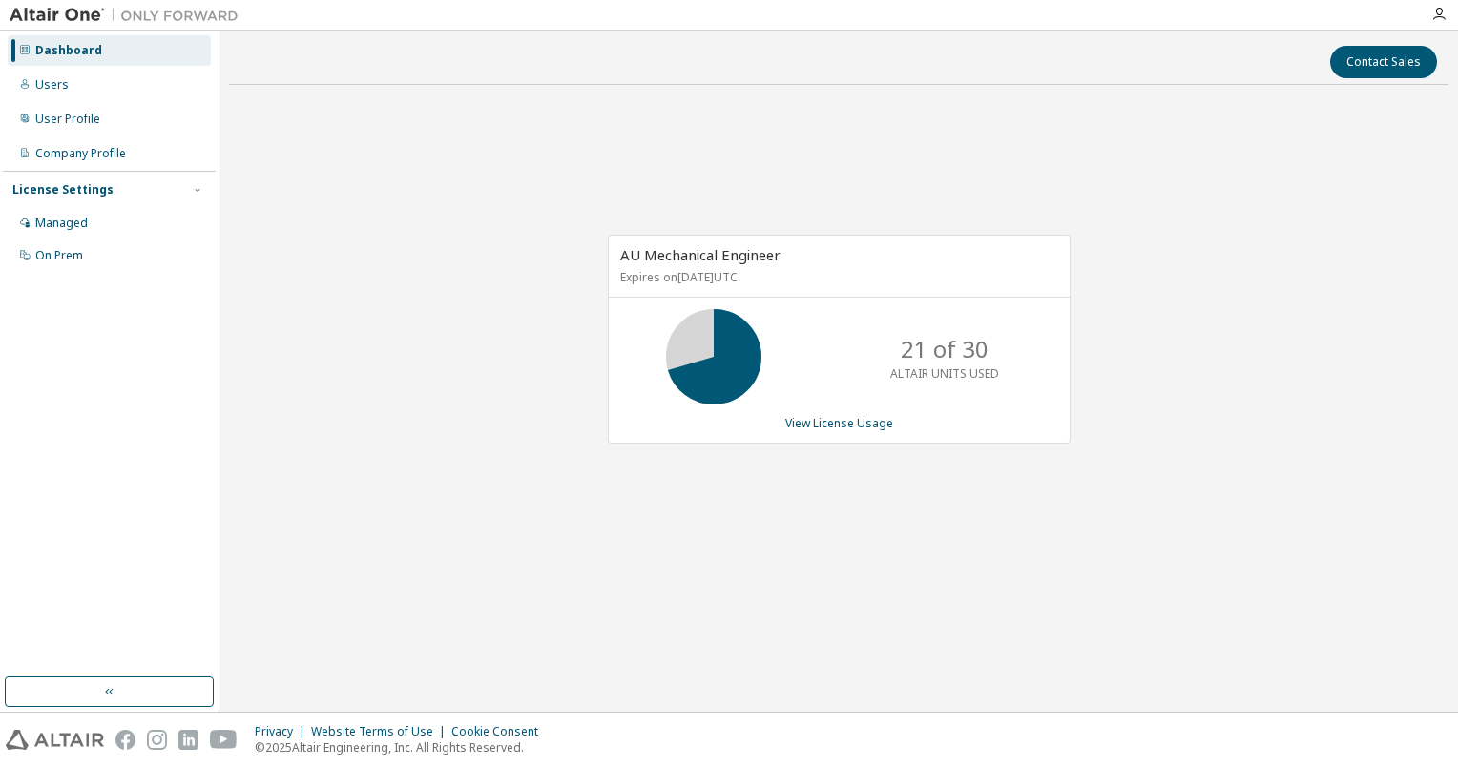
drag, startPoint x: 721, startPoint y: 360, endPoint x: 517, endPoint y: 313, distance: 209.4
click at [555, 351] on div "AU Mechanical Engineer Expires on September 22, 2026 UTC 21 of 30 ALTAIR UNITS …" at bounding box center [838, 349] width 1219 height 499
click at [59, 56] on div "Dashboard" at bounding box center [68, 50] width 67 height 15
drag, startPoint x: 923, startPoint y: 347, endPoint x: 902, endPoint y: 347, distance: 21.9
click at [902, 347] on p "21 of 30" at bounding box center [945, 349] width 88 height 32
